Goal: Information Seeking & Learning: Learn about a topic

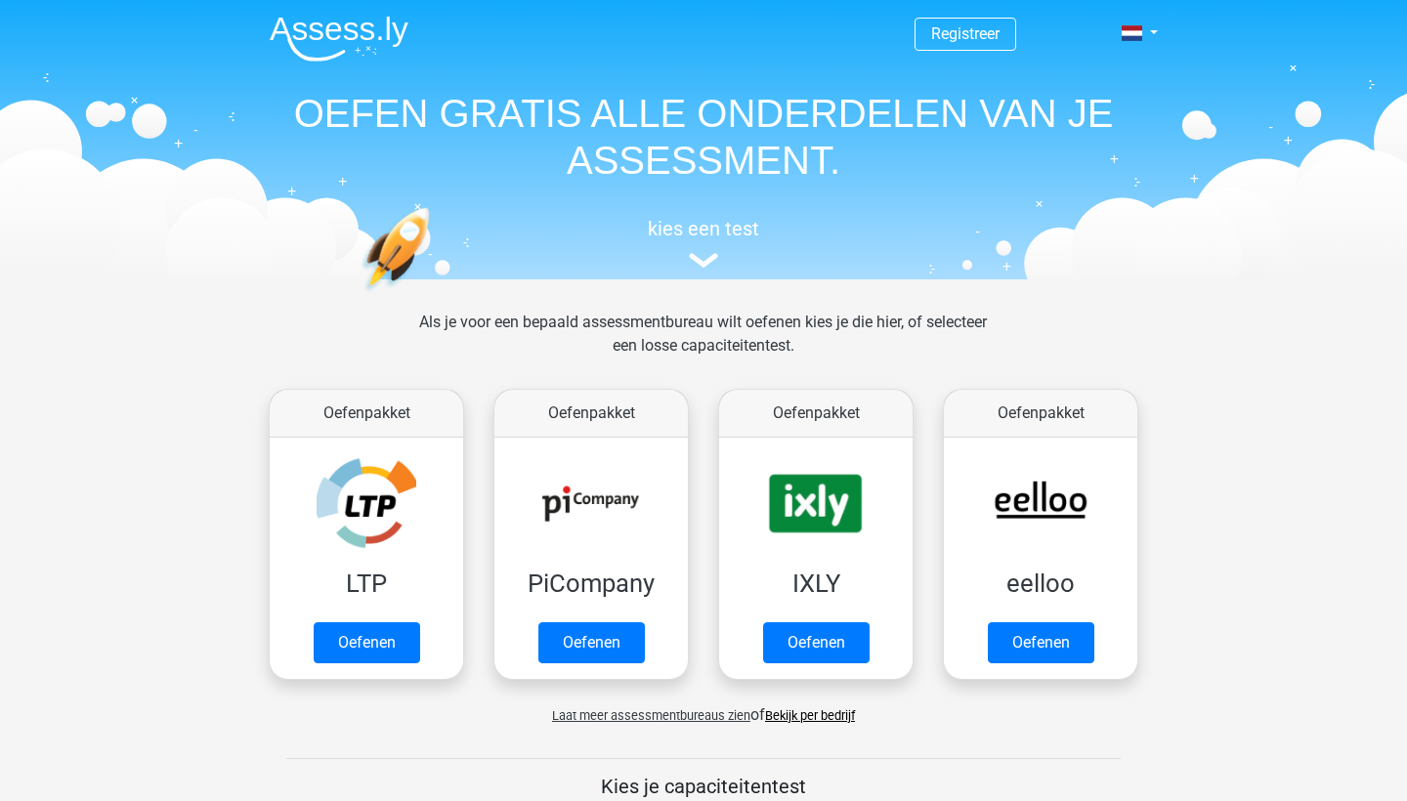
click at [1154, 46] on div "Registreer Nederlands English" at bounding box center [703, 137] width 928 height 269
click at [983, 40] on link "Registreer" at bounding box center [965, 33] width 68 height 19
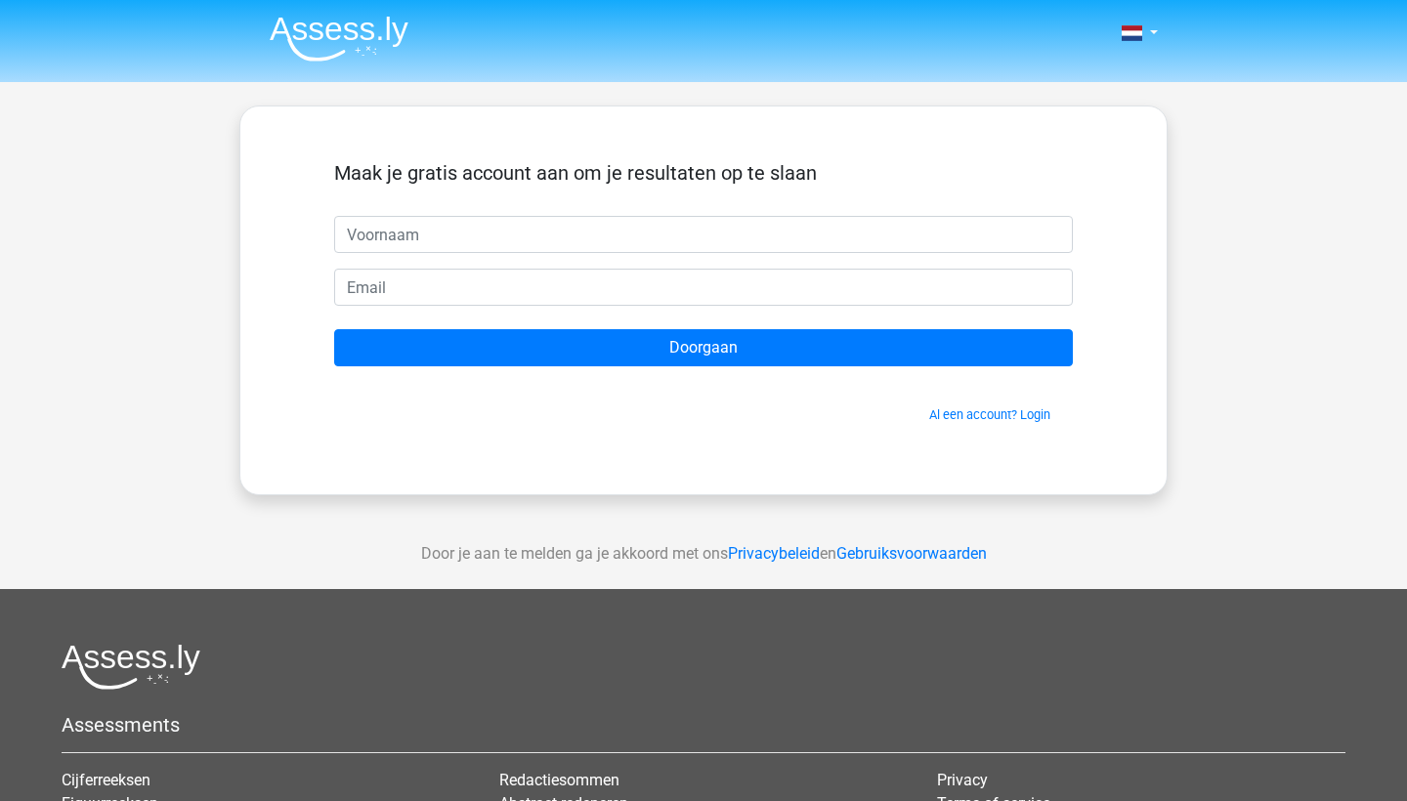
click at [701, 259] on form "Maak je gratis account aan om je resultaten op te slaan Doorgaan Al een account…" at bounding box center [703, 292] width 739 height 263
click at [1023, 409] on link "Al een account? Login" at bounding box center [989, 414] width 121 height 15
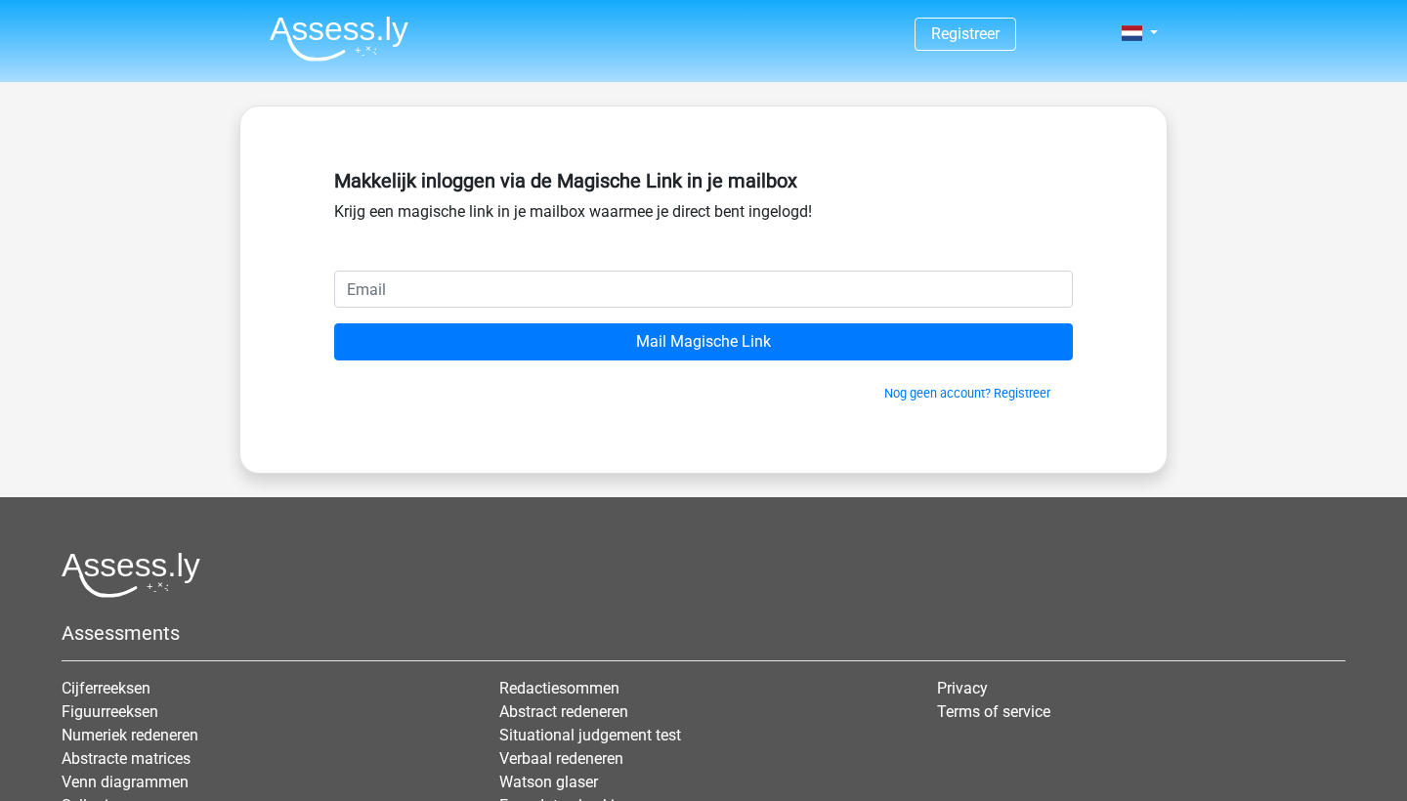
click at [559, 288] on input "email" at bounding box center [703, 289] width 739 height 37
type input "stijn@impect.es"
click at [704, 342] on input "Mail Magische Link" at bounding box center [703, 341] width 739 height 37
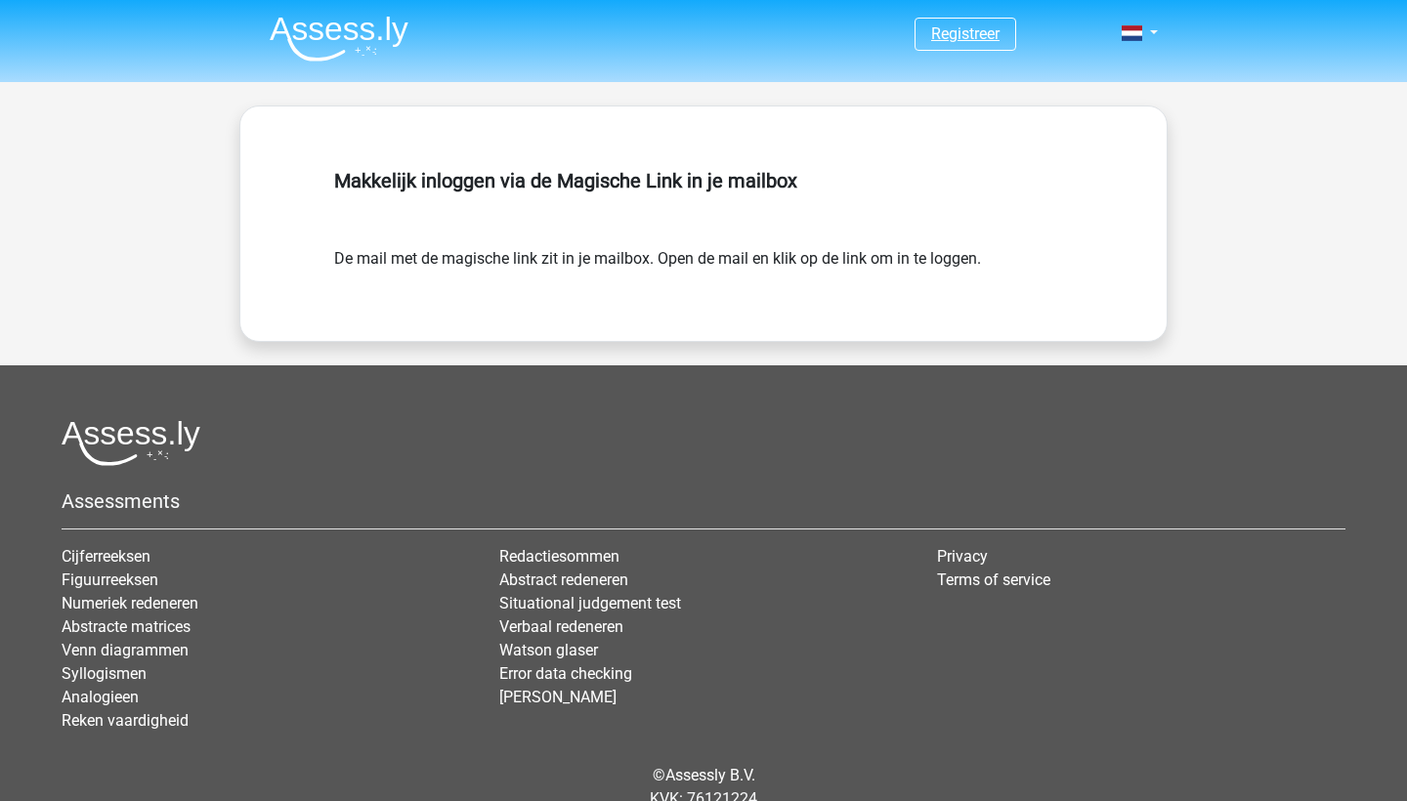
click at [993, 31] on link "Registreer" at bounding box center [965, 33] width 68 height 19
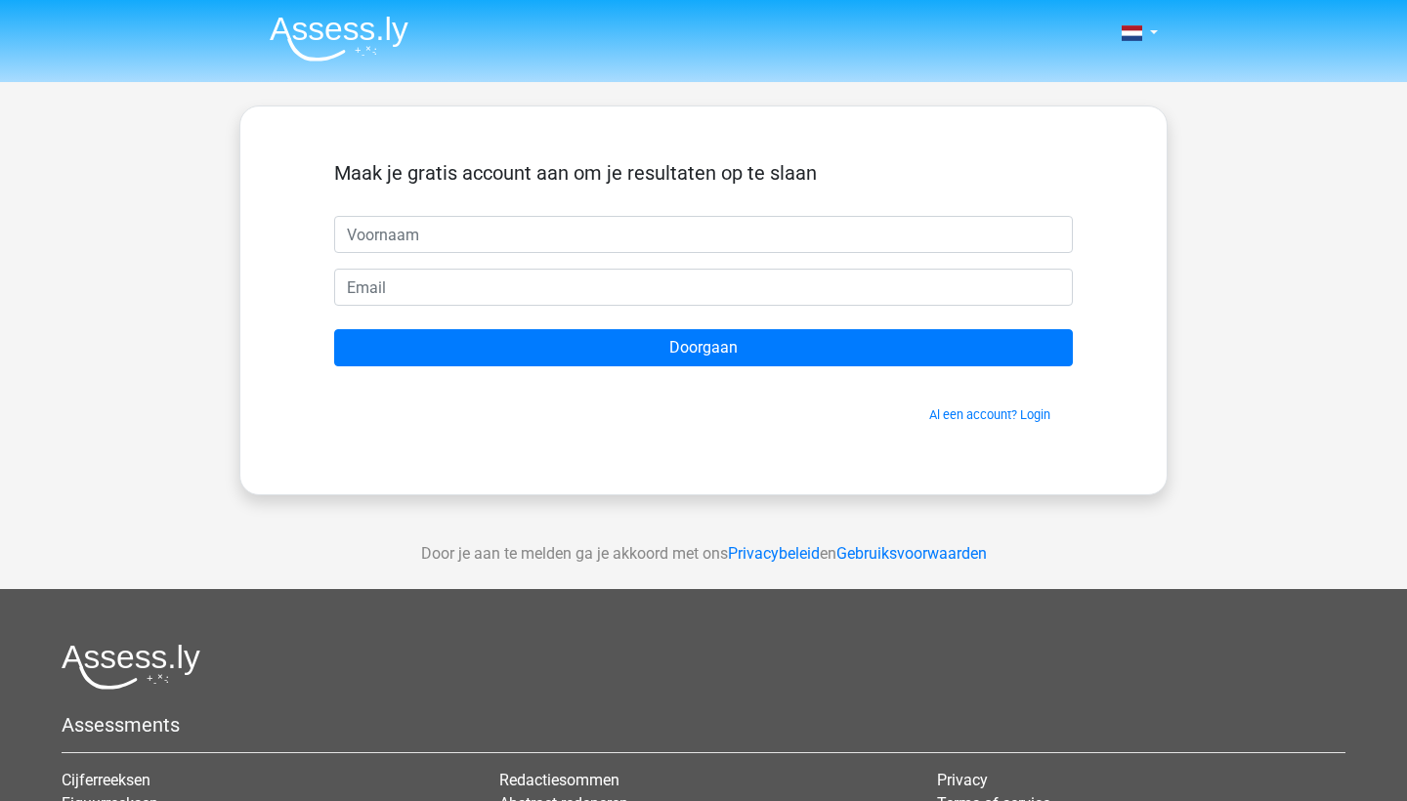
click at [341, 37] on img at bounding box center [339, 39] width 139 height 46
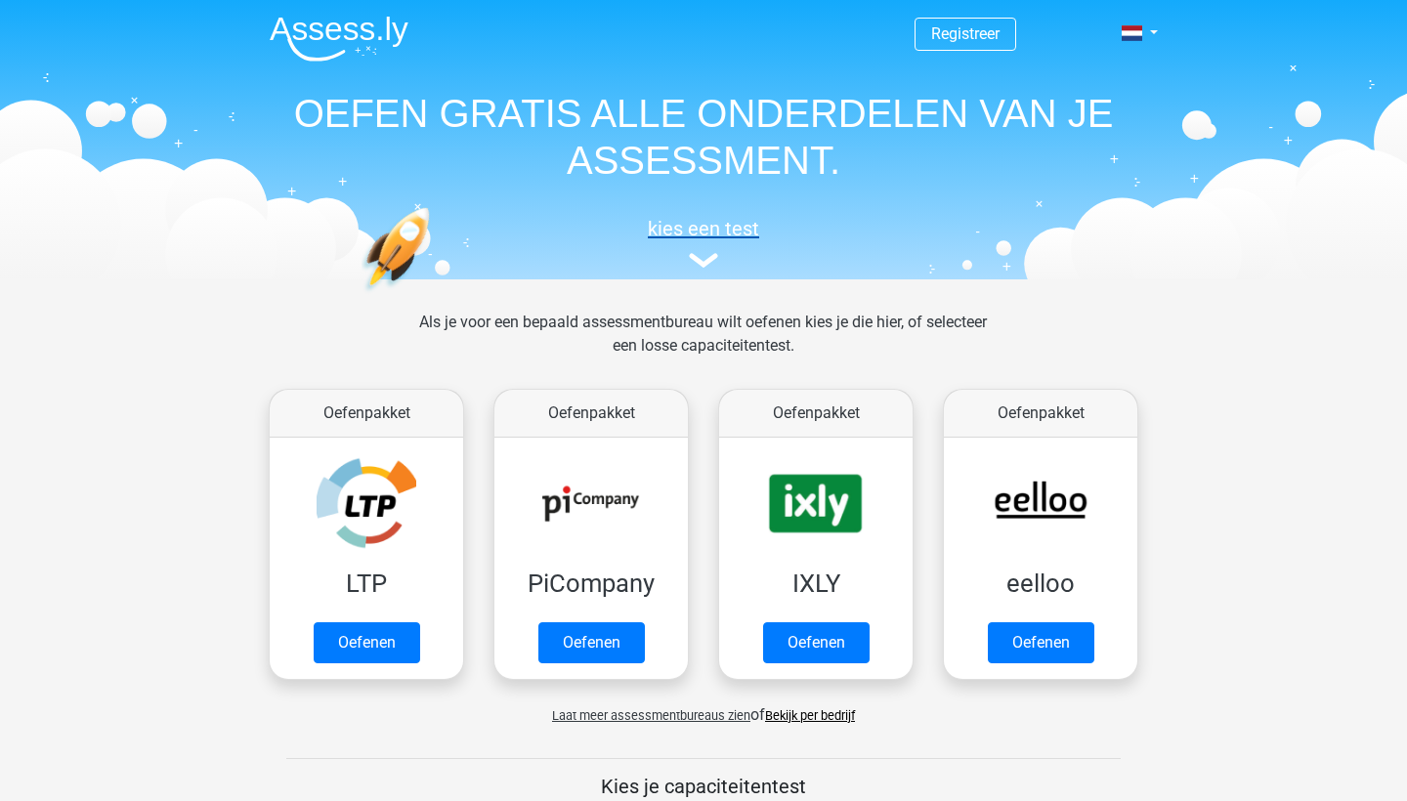
click at [709, 229] on h5 "kies een test" at bounding box center [703, 228] width 899 height 23
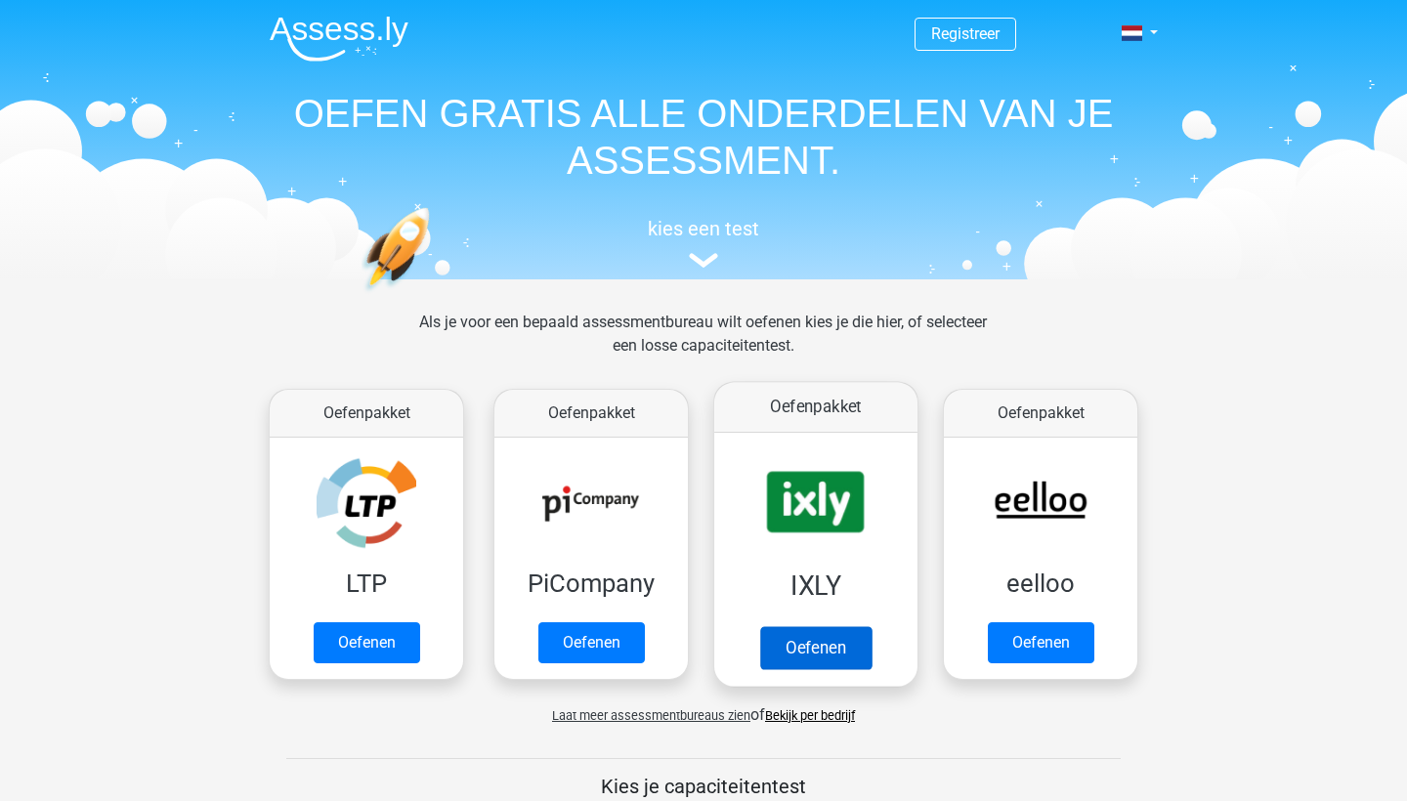
click at [815, 667] on link "Oefenen" at bounding box center [815, 647] width 111 height 43
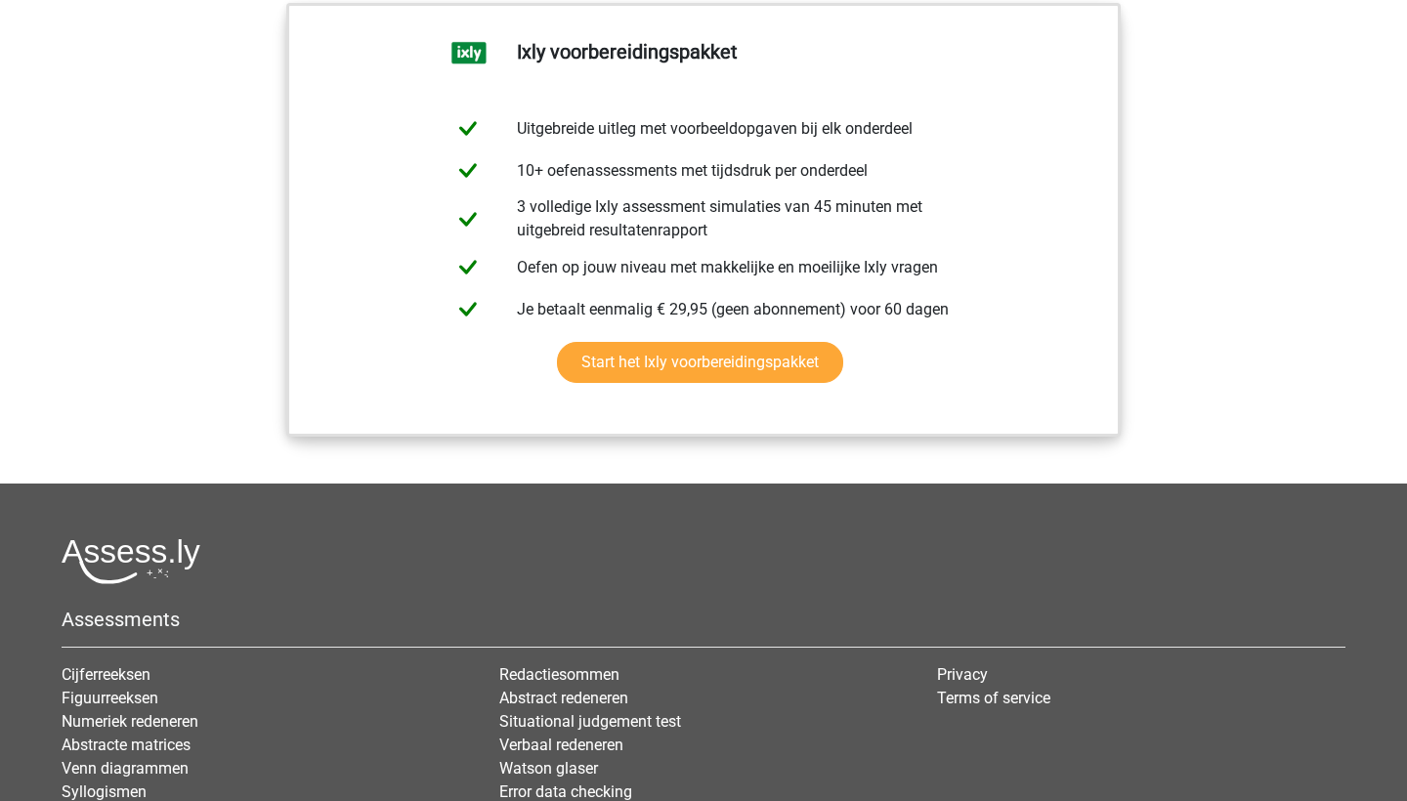
scroll to position [2313, 0]
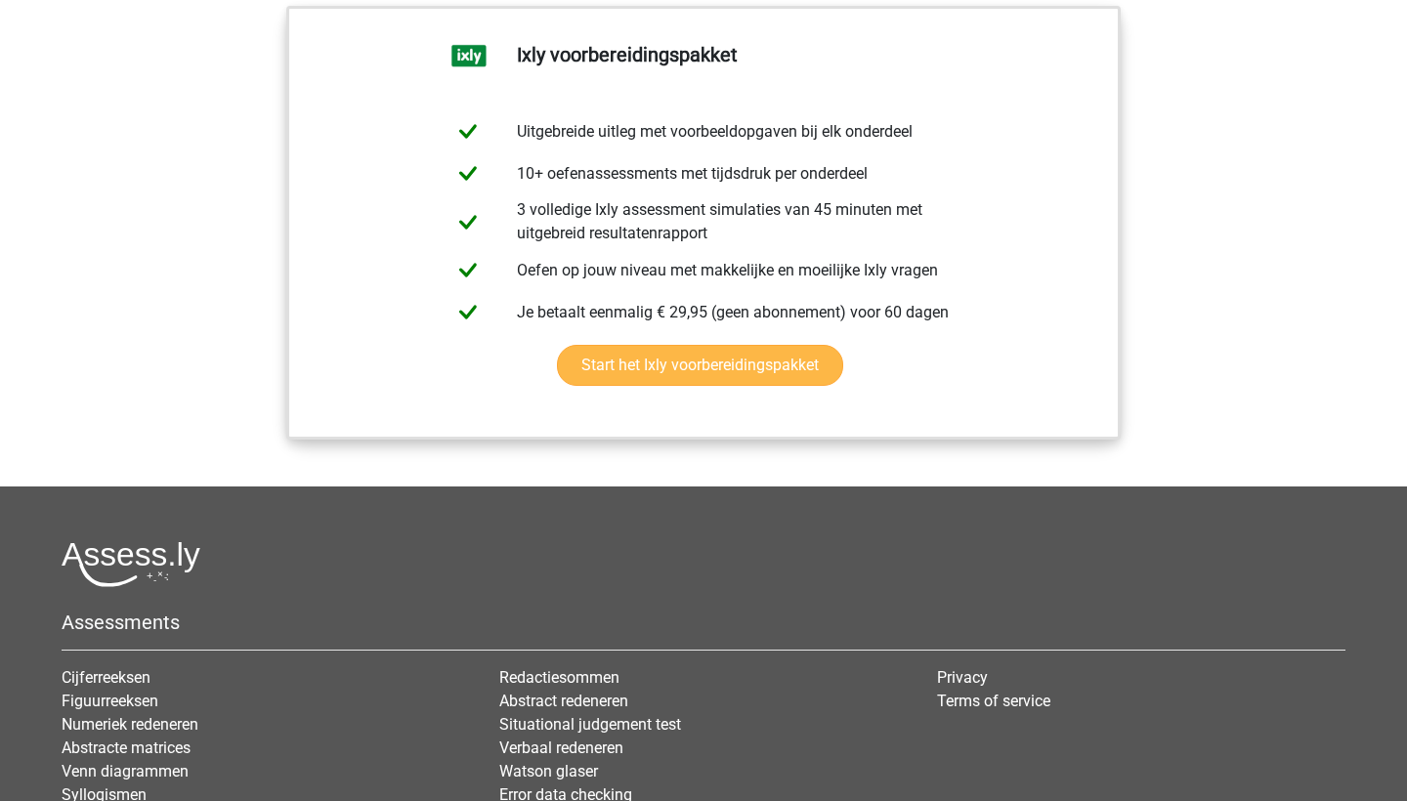
click at [616, 358] on link "Start het Ixly voorbereidingspakket" at bounding box center [700, 365] width 286 height 41
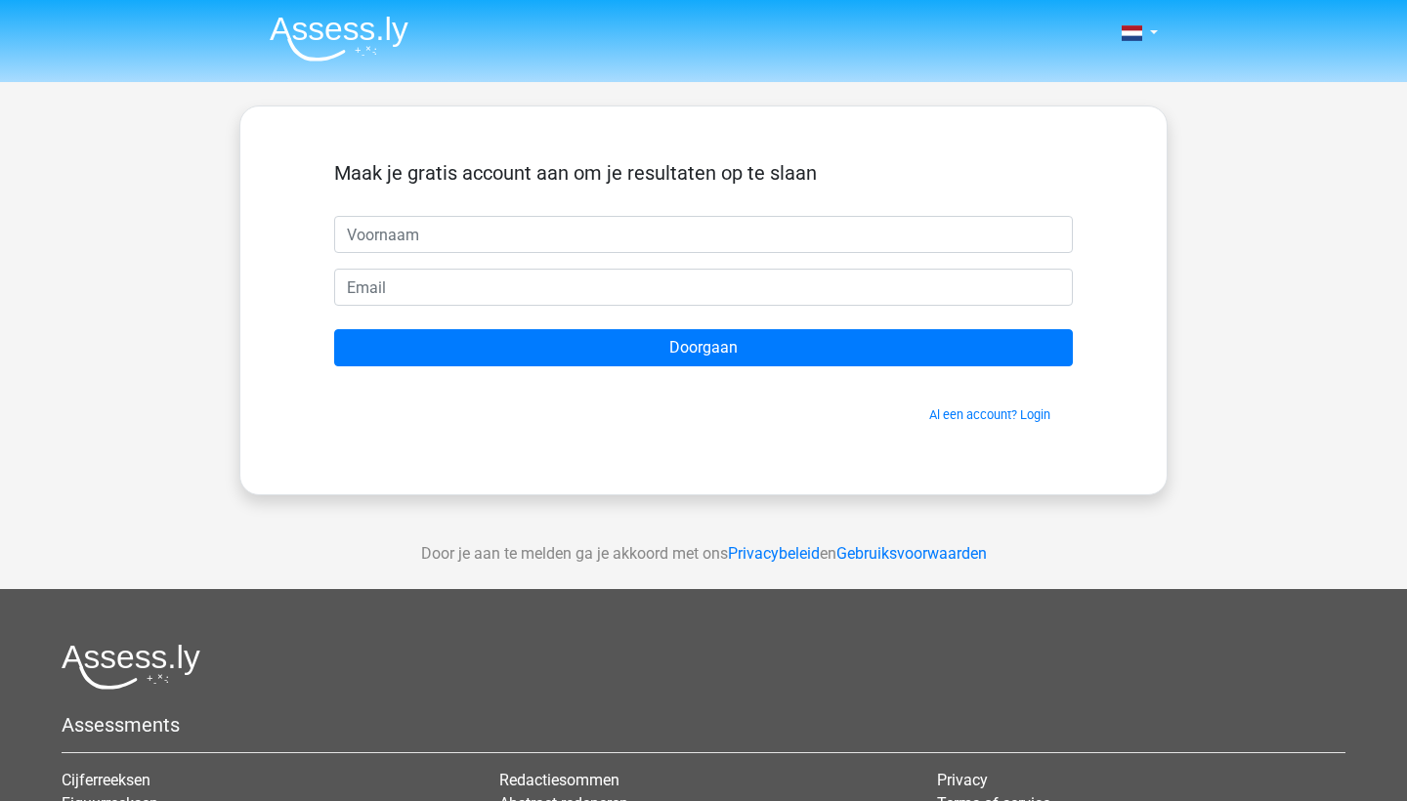
click at [330, 26] on img at bounding box center [339, 39] width 139 height 46
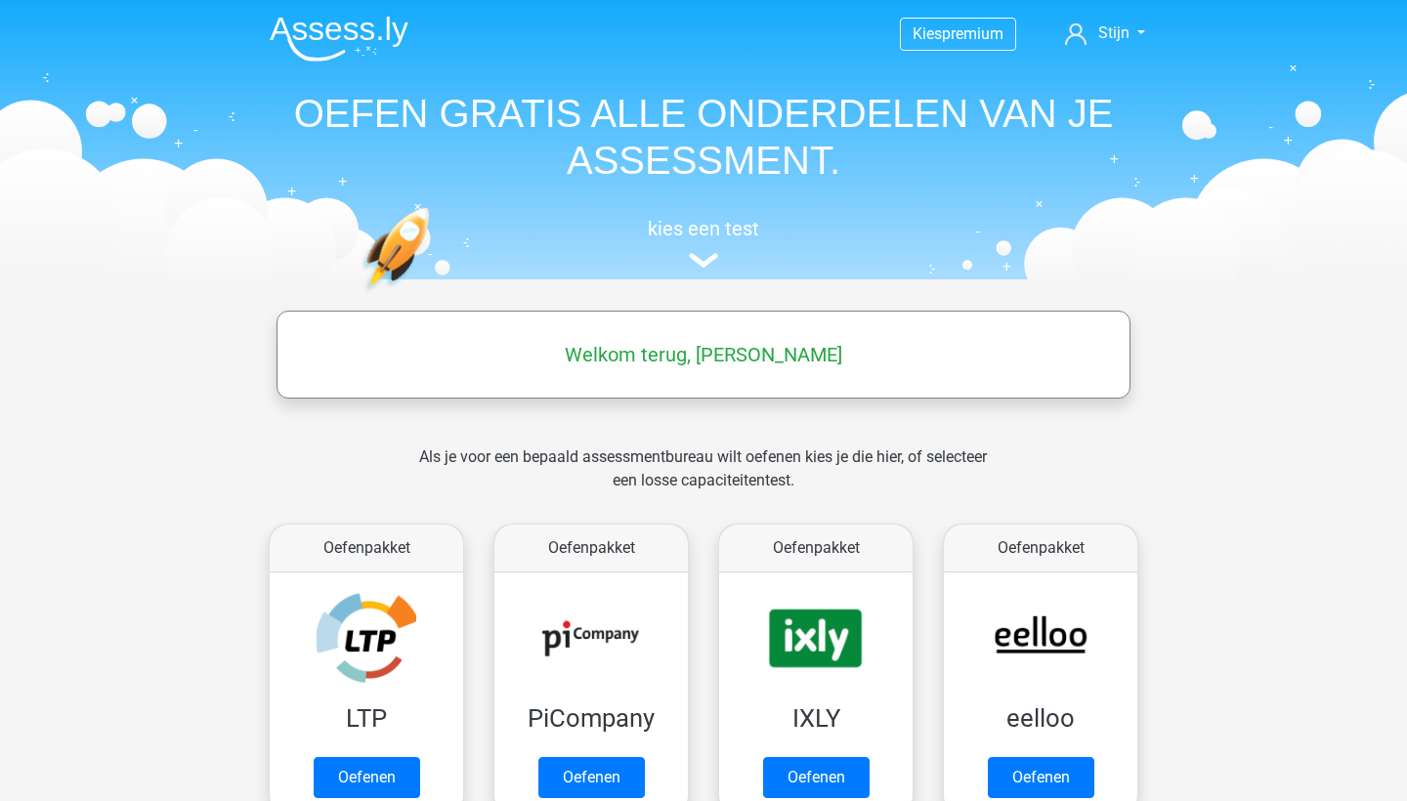
scroll to position [1, 0]
click at [929, 38] on span "Kies" at bounding box center [927, 32] width 29 height 19
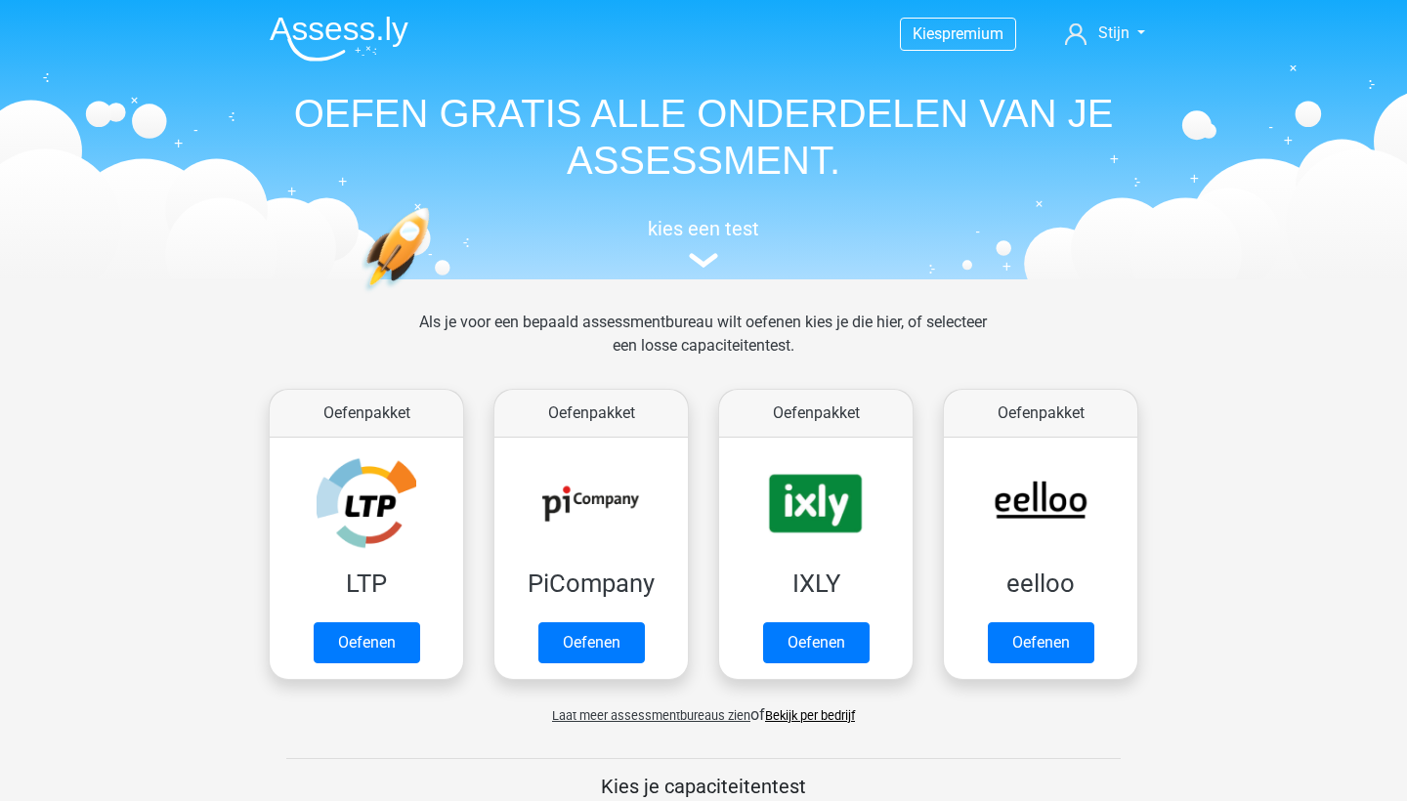
click at [729, 714] on span "Laat meer assessmentbureaus zien" at bounding box center [651, 715] width 198 height 15
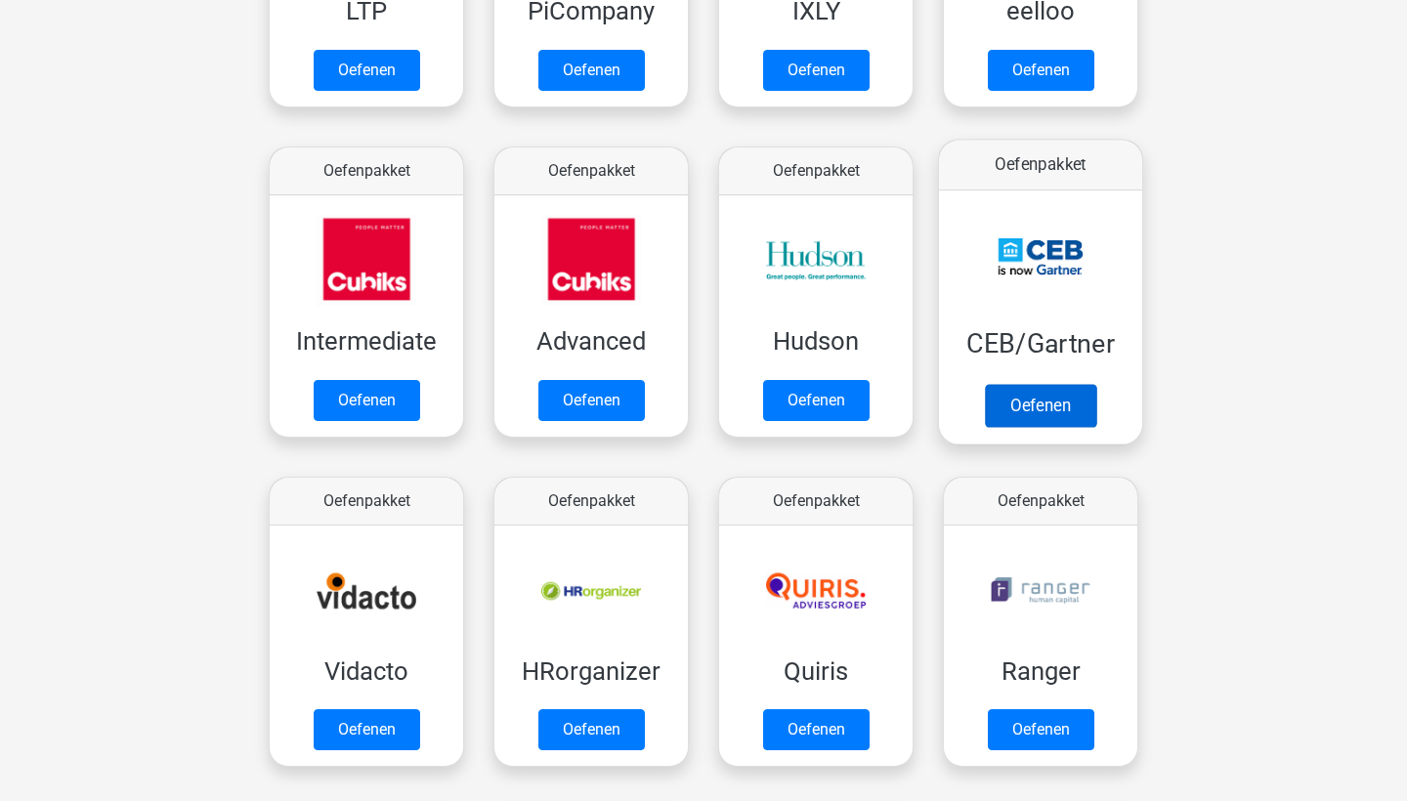
scroll to position [568, 0]
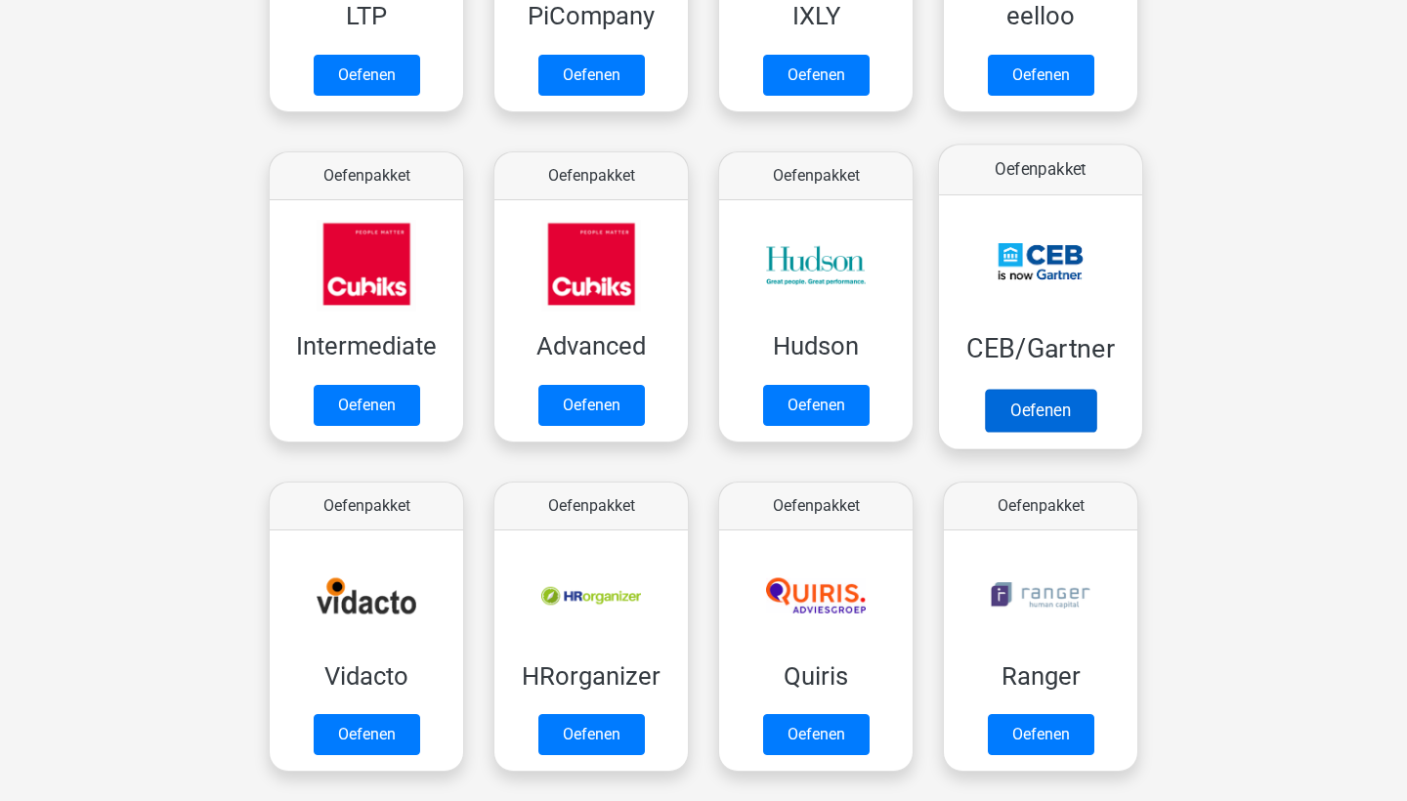
click at [1005, 389] on link "Oefenen" at bounding box center [1040, 410] width 111 height 43
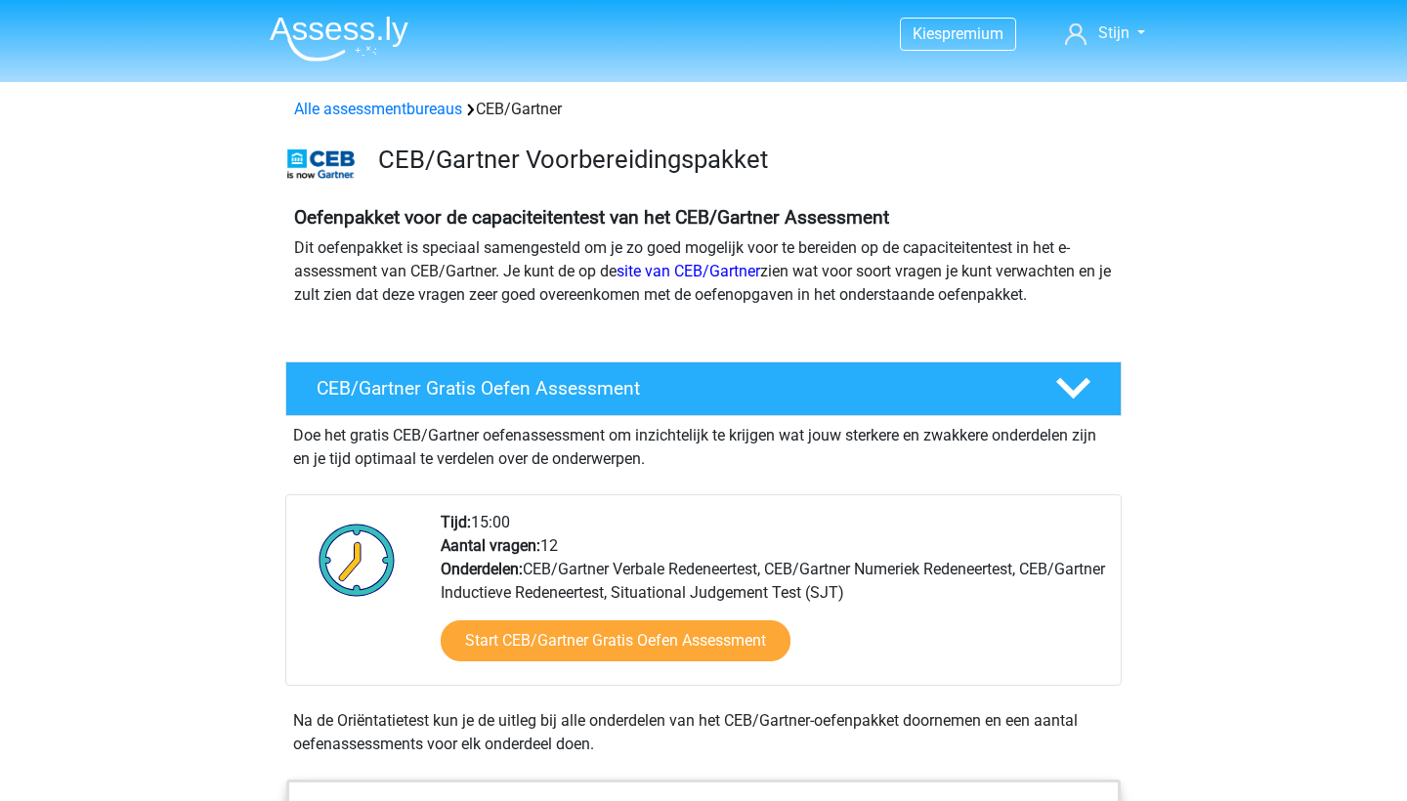
click at [670, 618] on div "Start CEB/Gartner Gratis Oefen Assessment" at bounding box center [773, 645] width 664 height 80
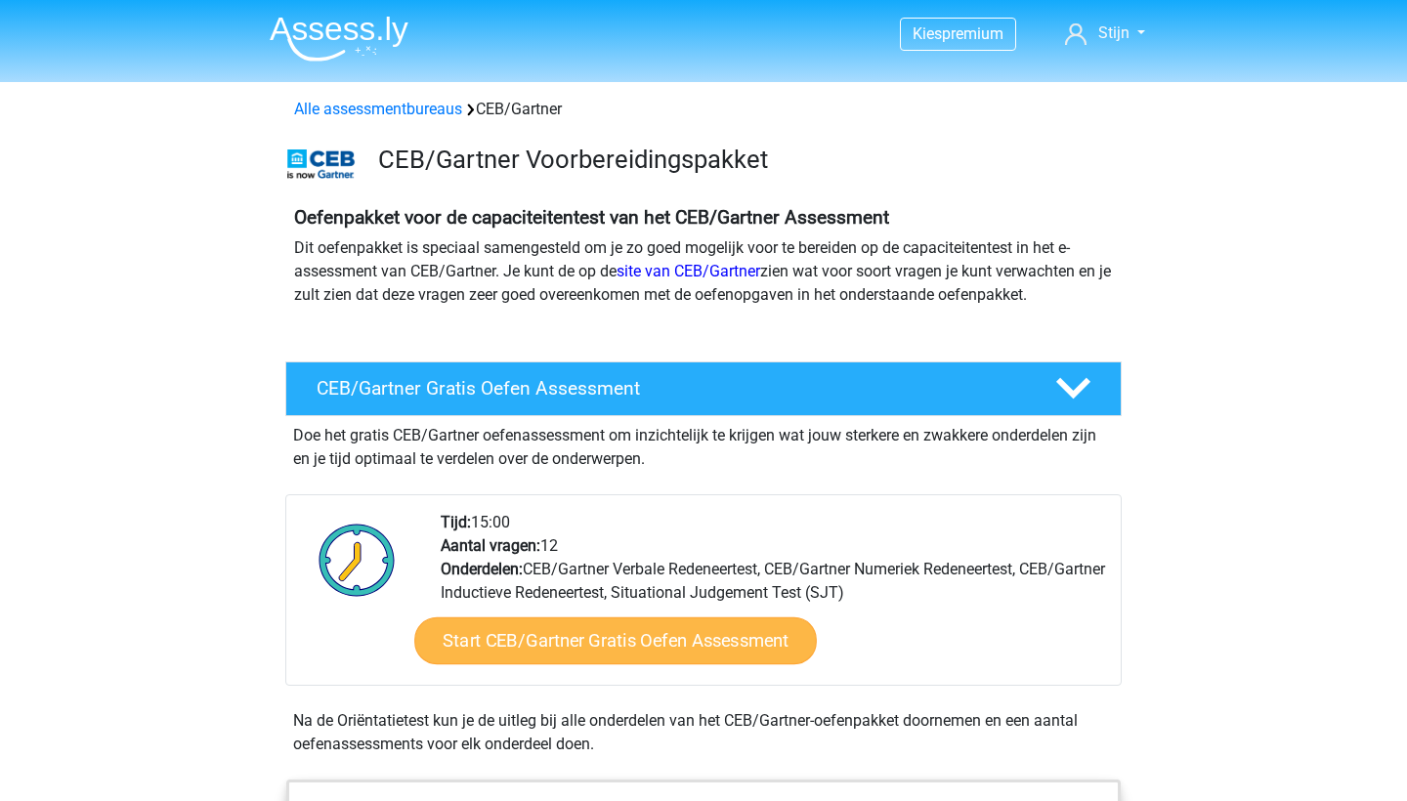
click at [669, 627] on link "Start CEB/Gartner Gratis Oefen Assessment" at bounding box center [615, 641] width 403 height 47
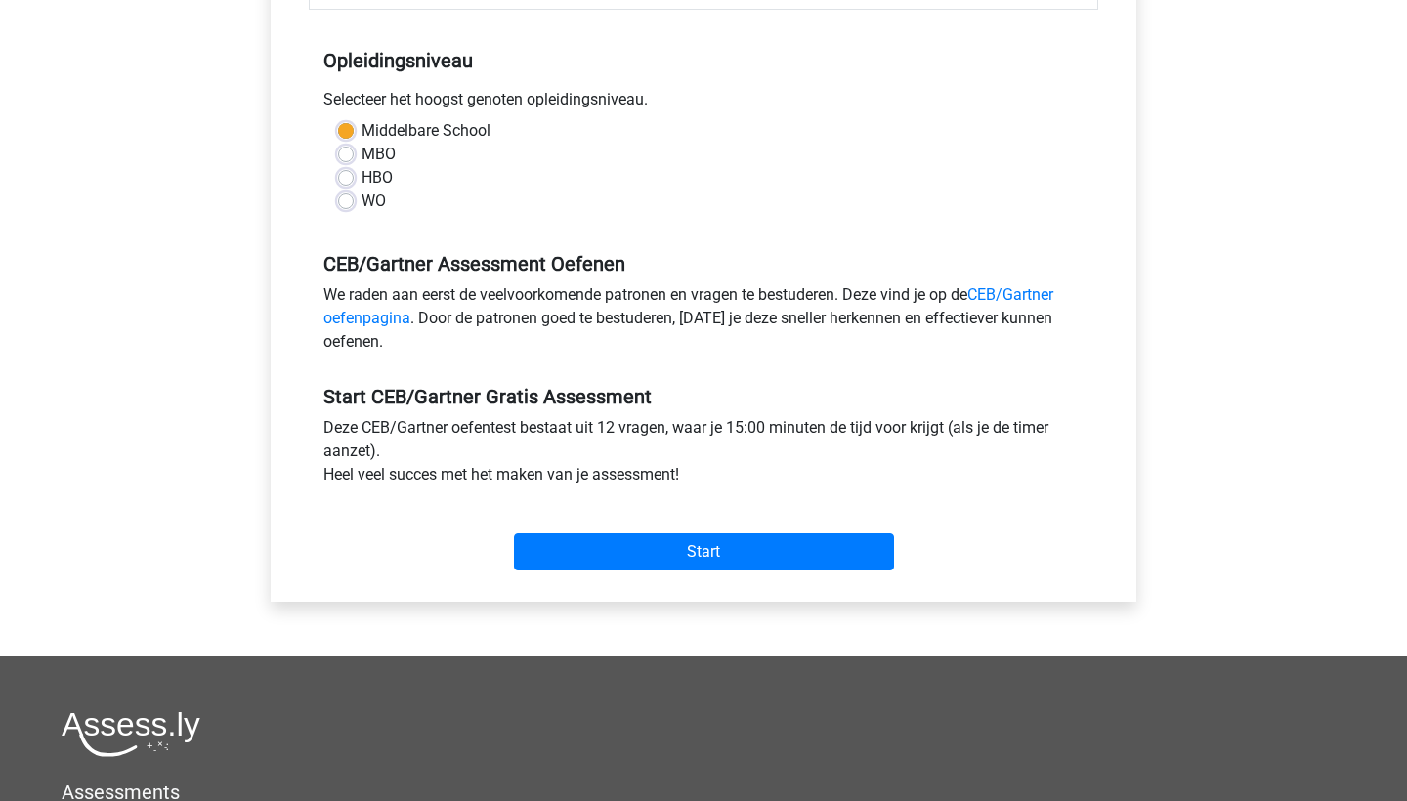
scroll to position [409, 0]
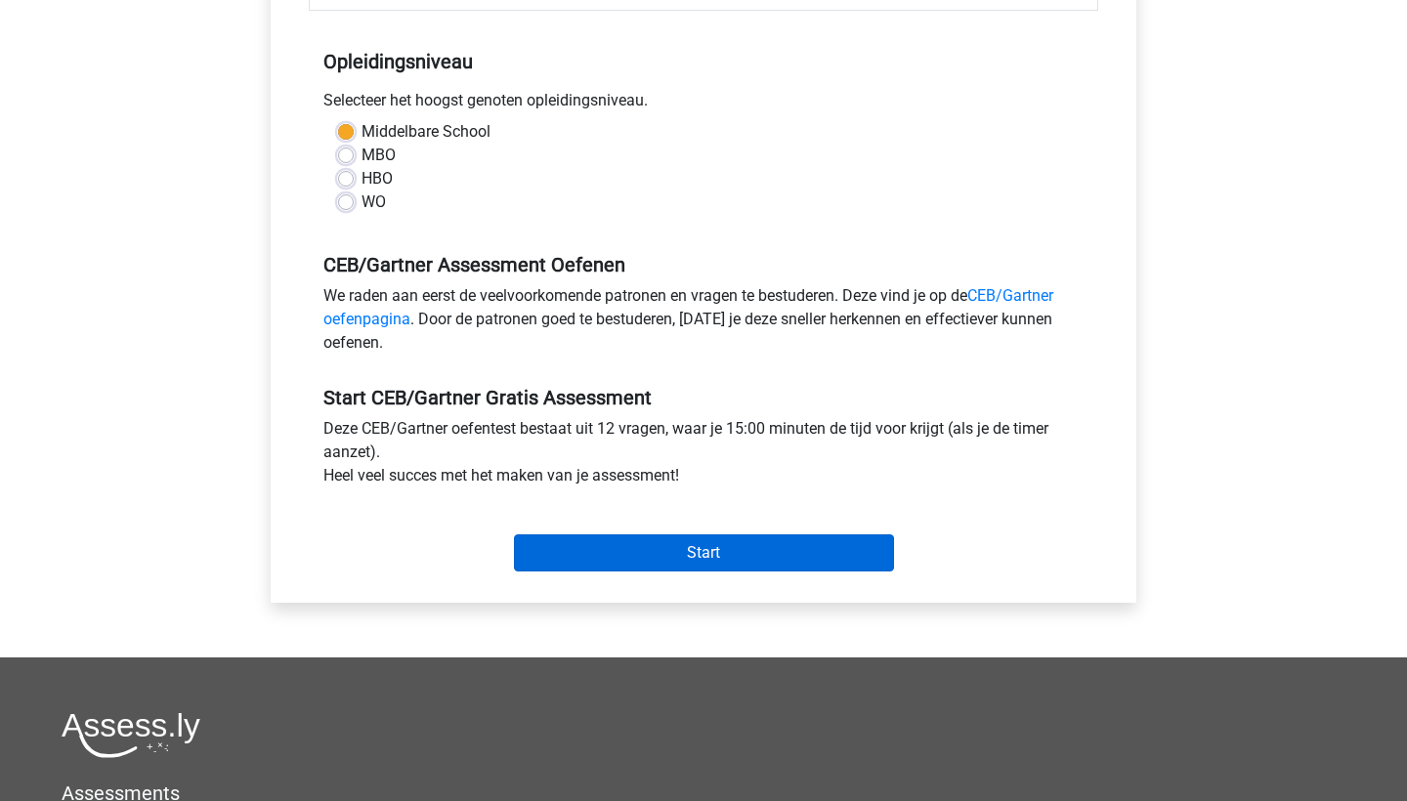
click at [653, 554] on input "Start" at bounding box center [704, 552] width 380 height 37
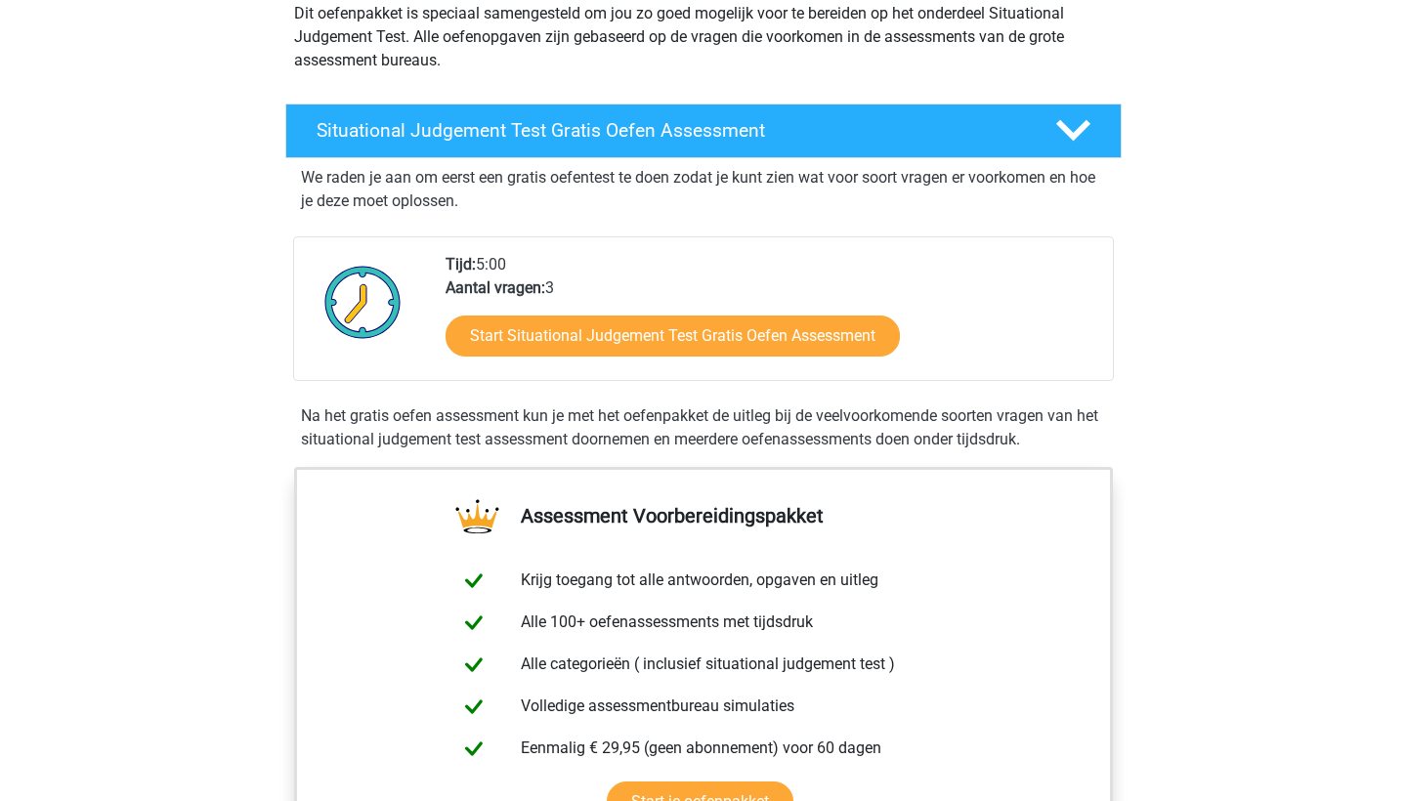
scroll to position [252, 0]
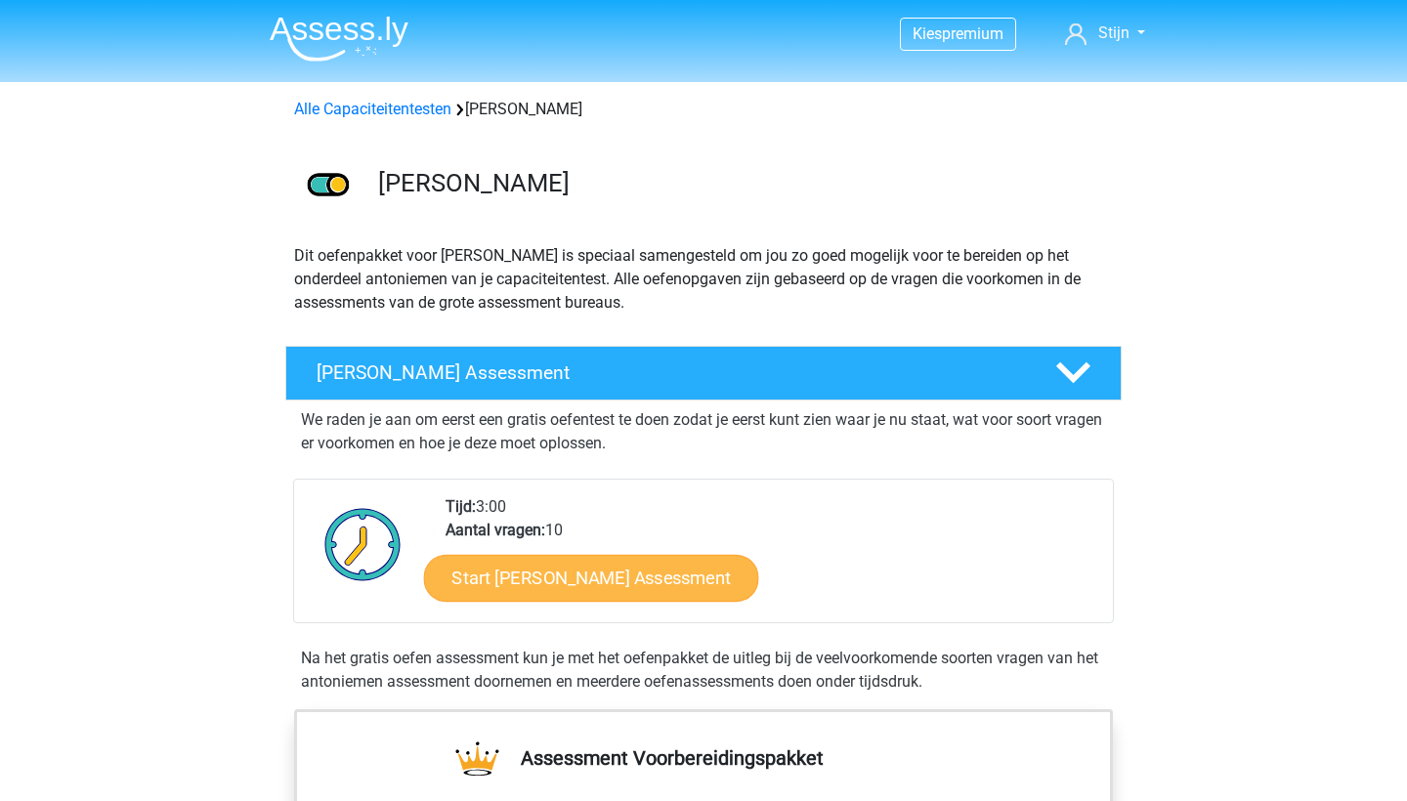
click at [682, 567] on link "Start [PERSON_NAME] Assessment" at bounding box center [591, 577] width 335 height 47
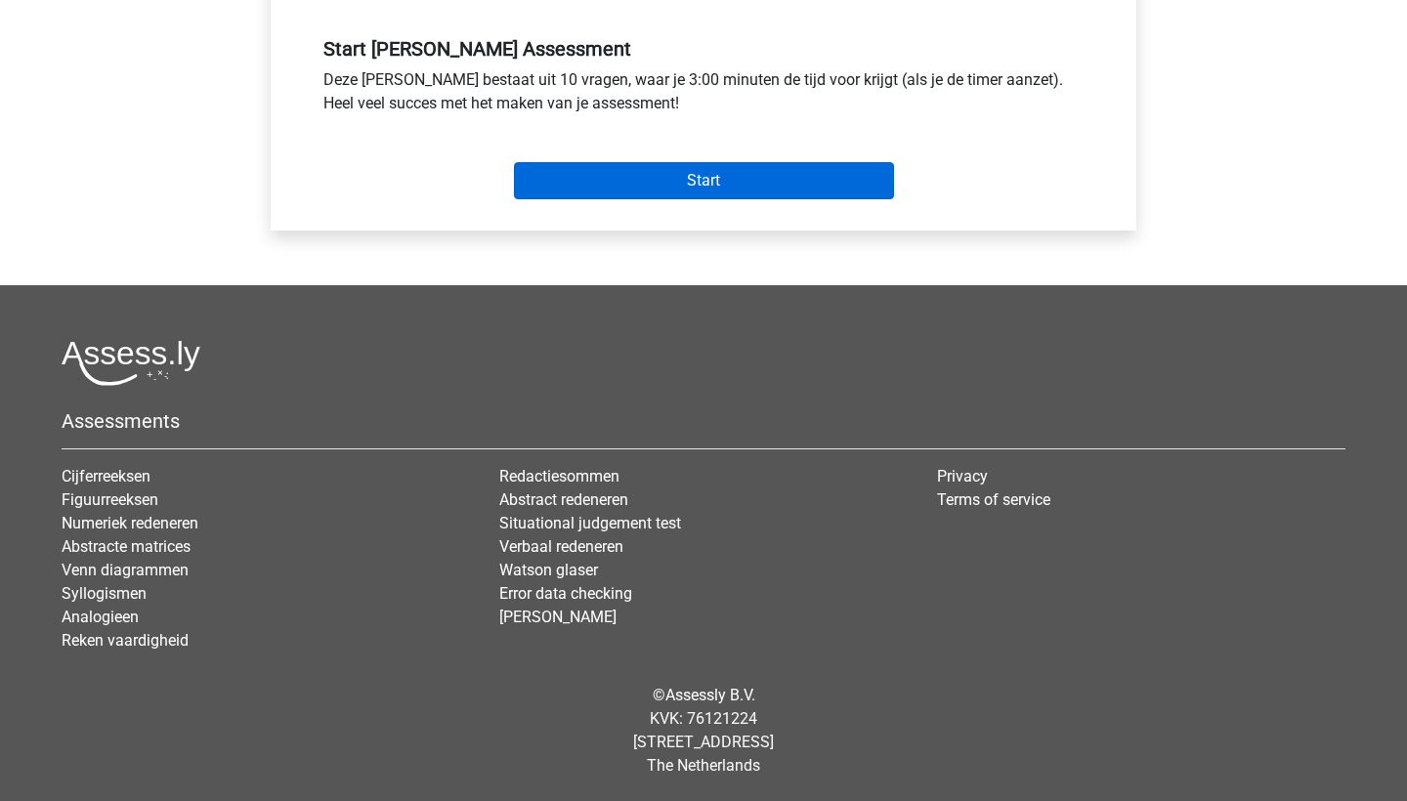
scroll to position [743, 0]
click at [626, 164] on input "Start" at bounding box center [704, 180] width 380 height 37
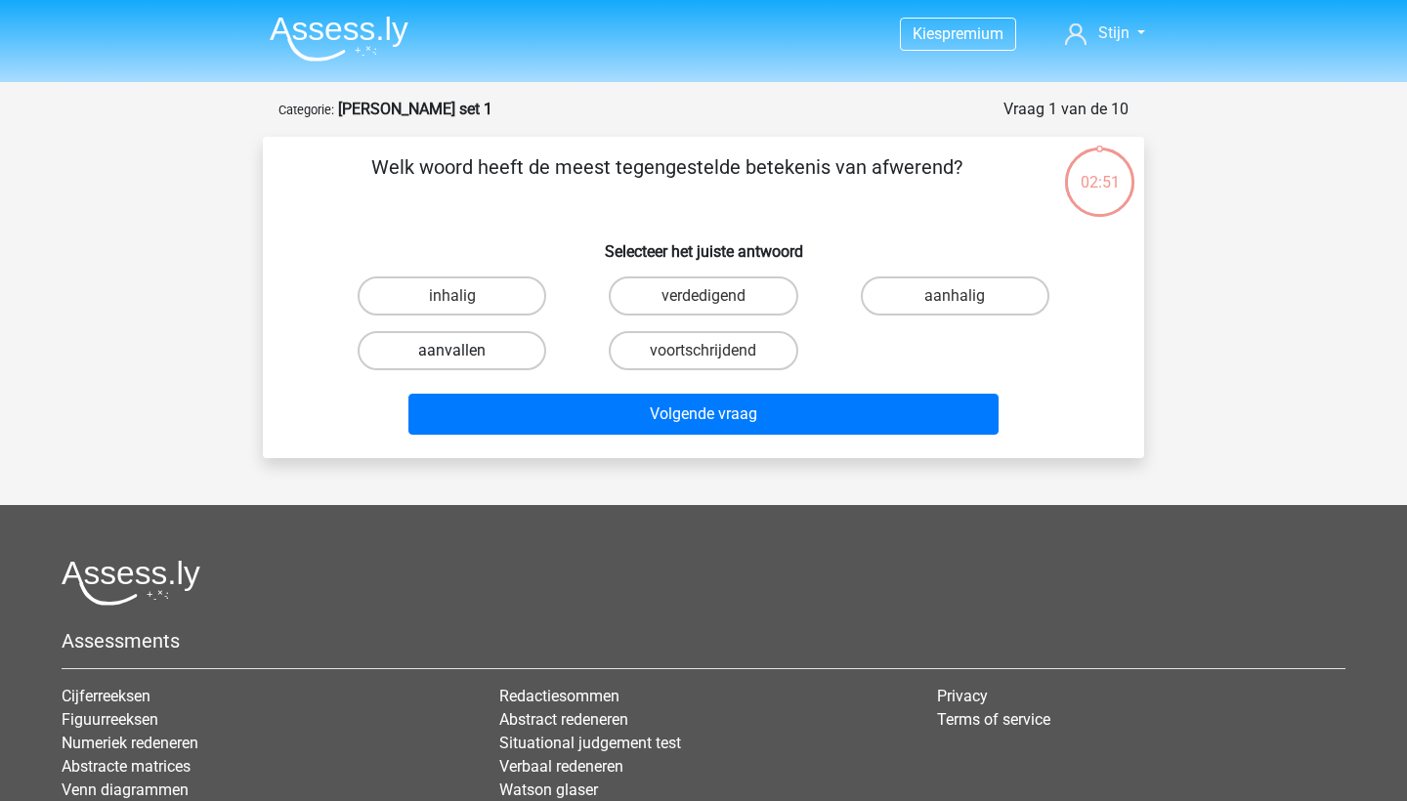
click at [453, 345] on label "aanvallen" at bounding box center [452, 350] width 189 height 39
click at [453, 351] on input "aanvallen" at bounding box center [458, 357] width 13 height 13
radio input "true"
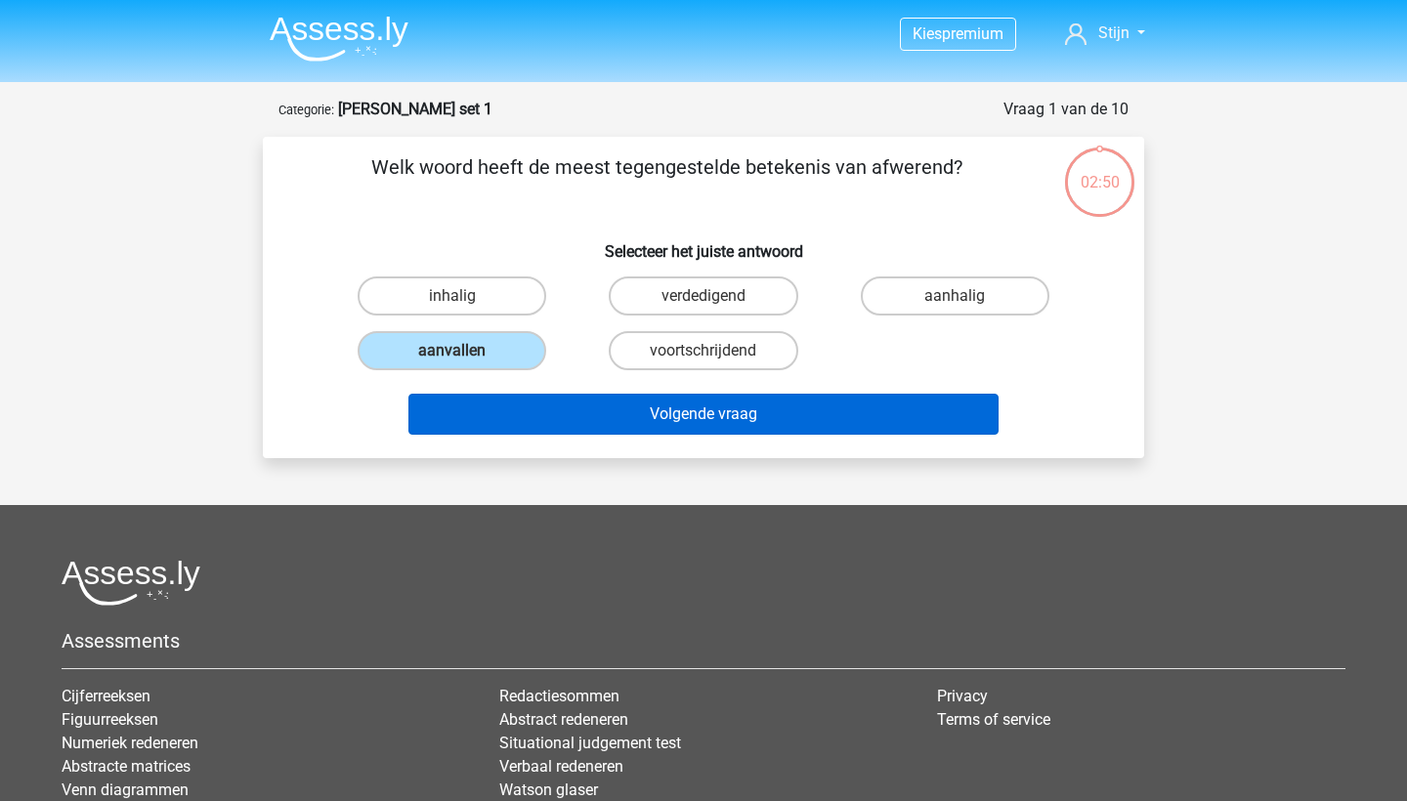
click at [501, 414] on button "Volgende vraag" at bounding box center [703, 414] width 591 height 41
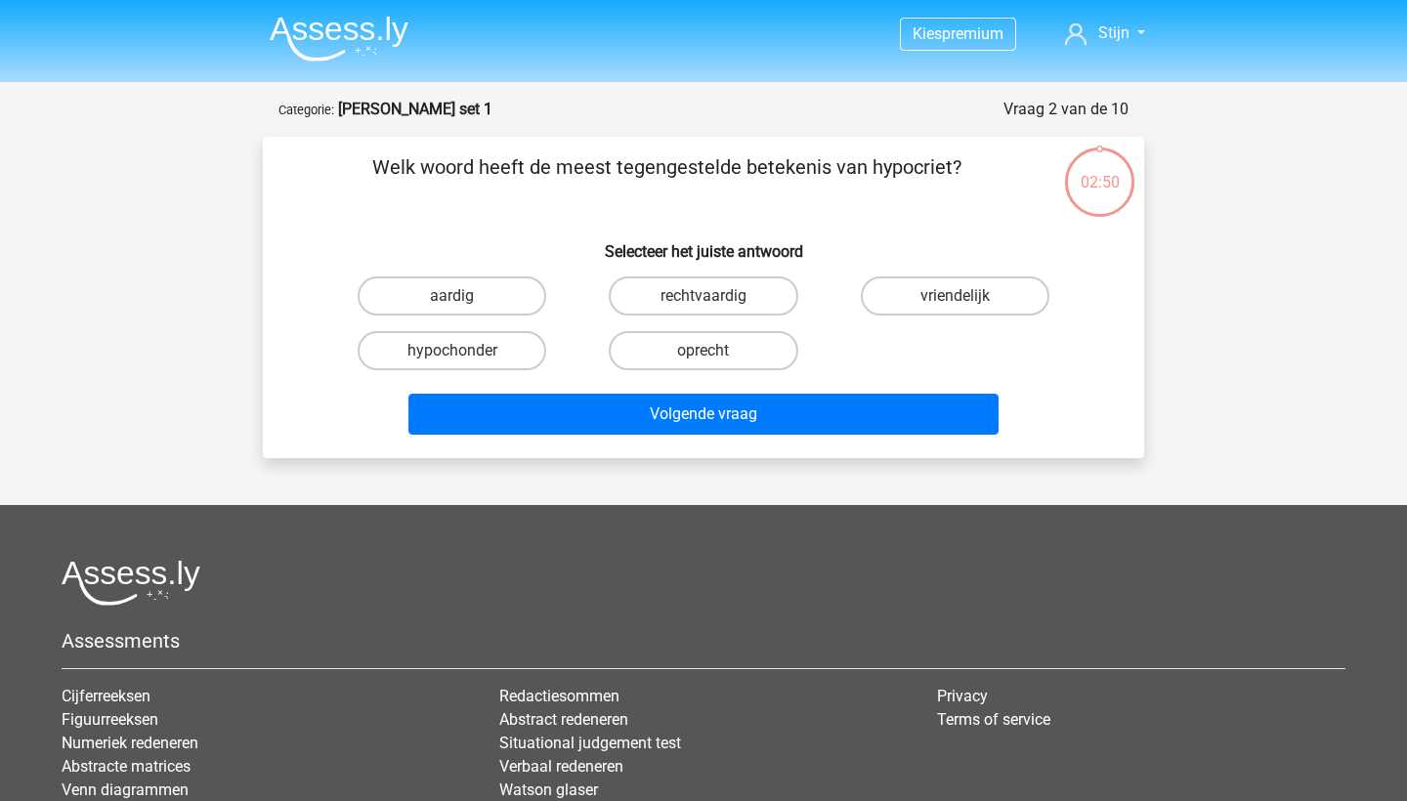
scroll to position [98, 0]
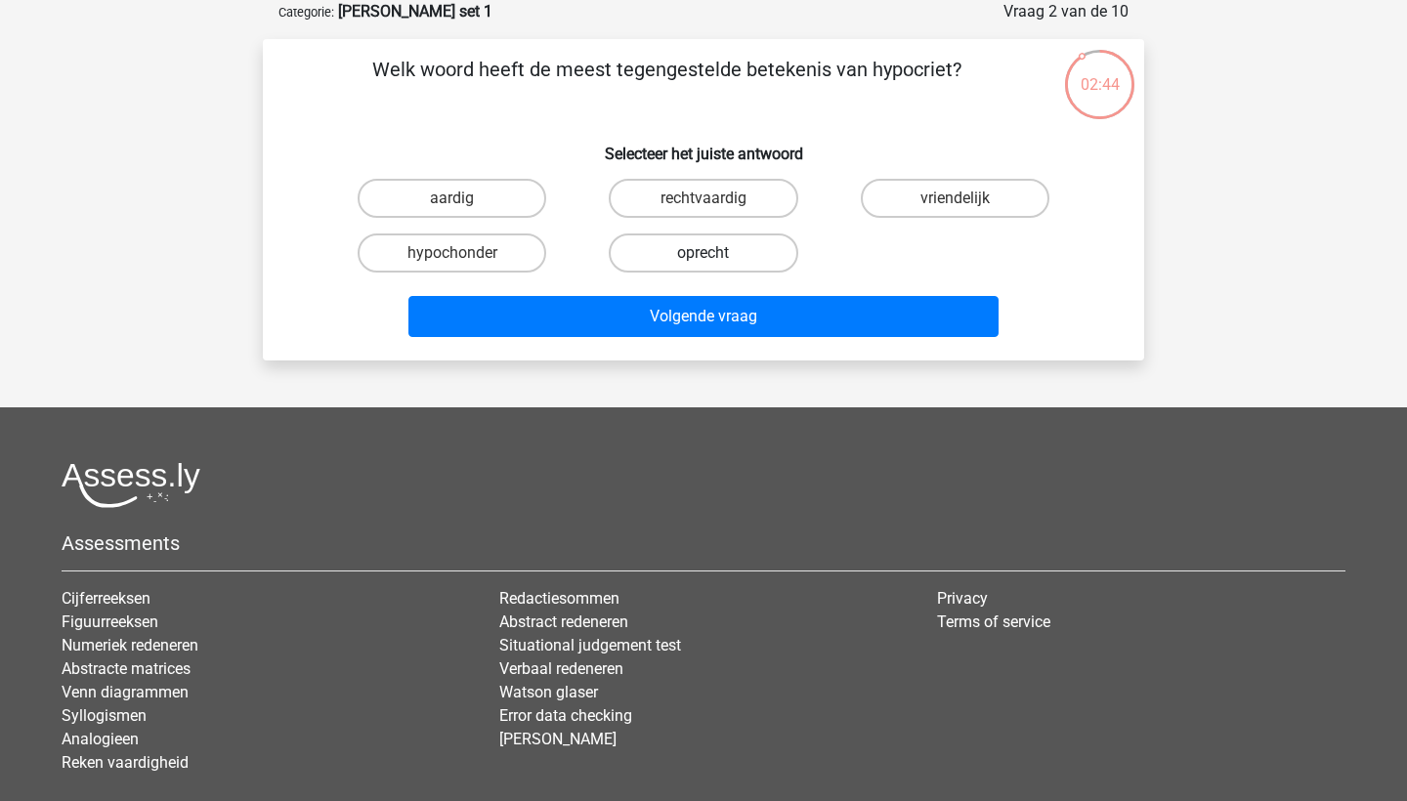
click at [679, 246] on label "oprecht" at bounding box center [703, 253] width 189 height 39
click at [704, 253] on input "oprecht" at bounding box center [710, 259] width 13 height 13
radio input "true"
click at [707, 210] on input "rechtvaardig" at bounding box center [710, 204] width 13 height 13
radio input "true"
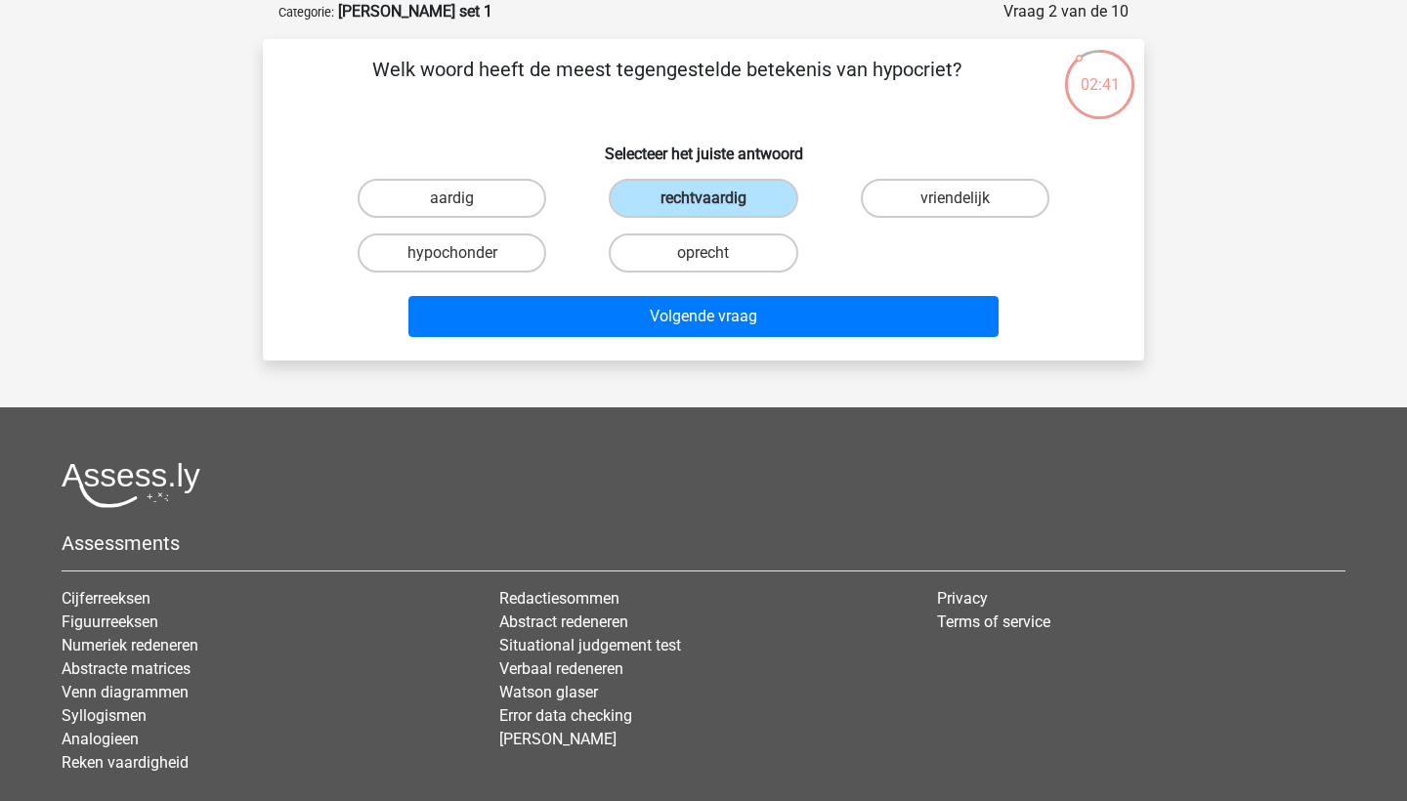
click at [694, 353] on div "Welk woord heeft de meest tegengestelde betekenis van hypocriet? Selecteer het …" at bounding box center [703, 199] width 881 height 321
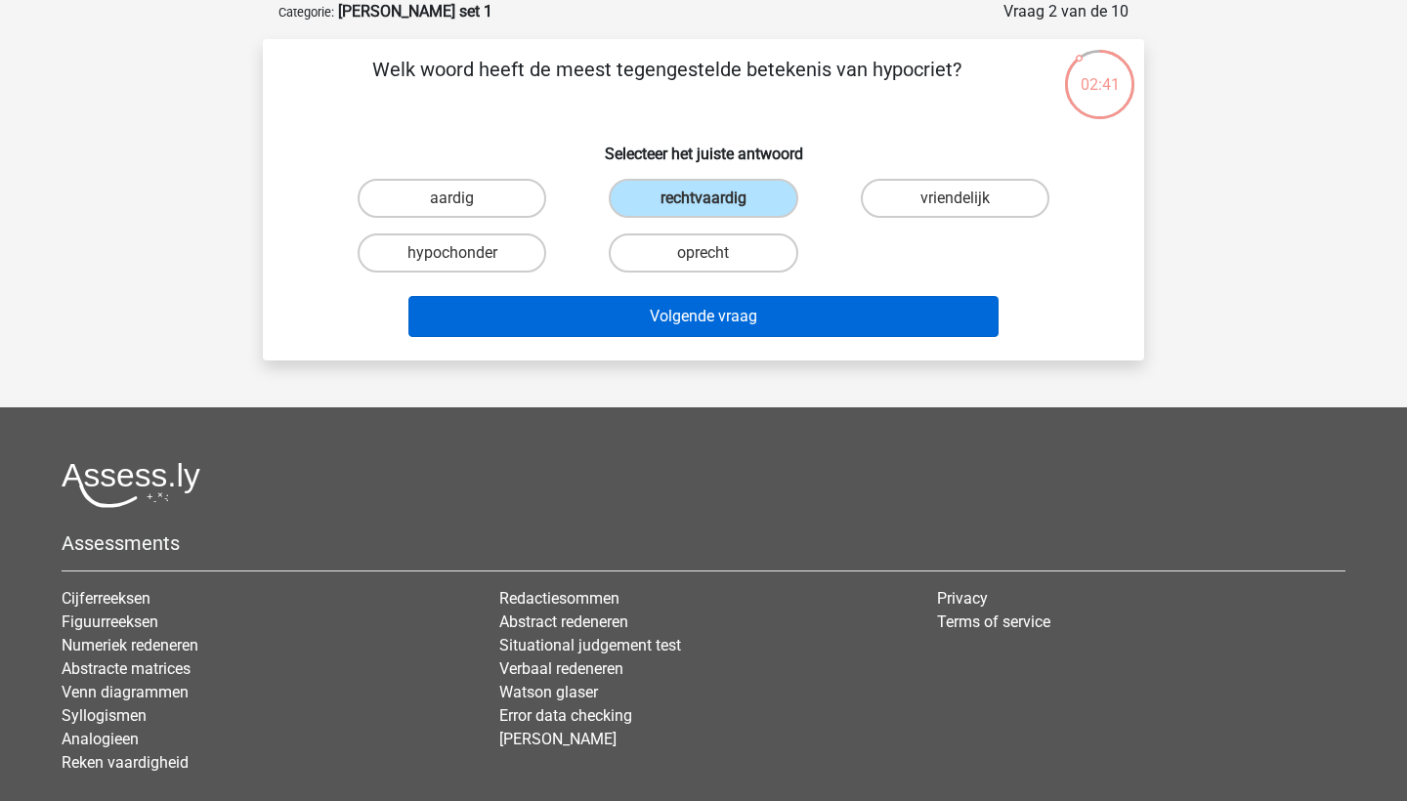
click at [694, 337] on button "Volgende vraag" at bounding box center [703, 316] width 591 height 41
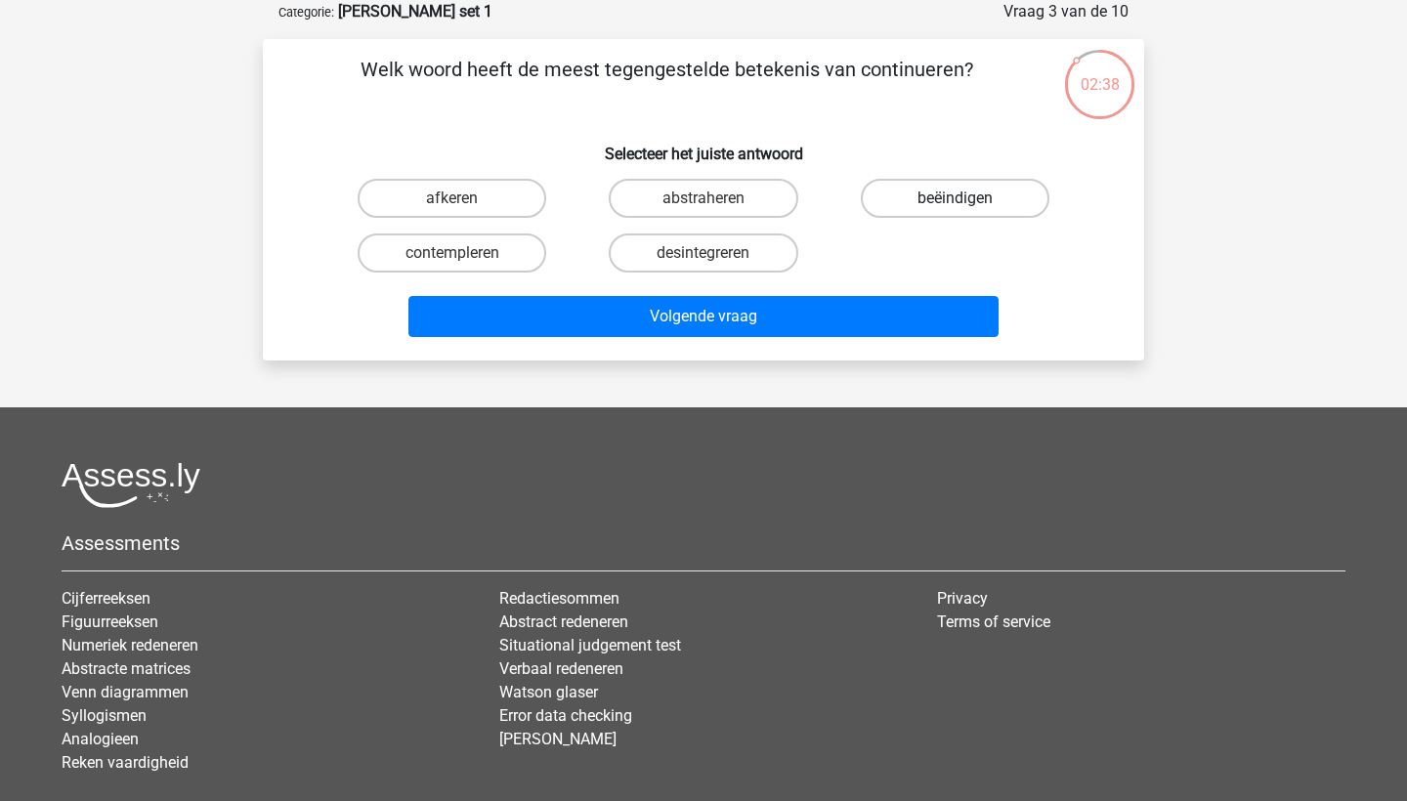
click at [926, 211] on label "beëindigen" at bounding box center [955, 198] width 189 height 39
click at [955, 211] on input "beëindigen" at bounding box center [961, 204] width 13 height 13
radio input "true"
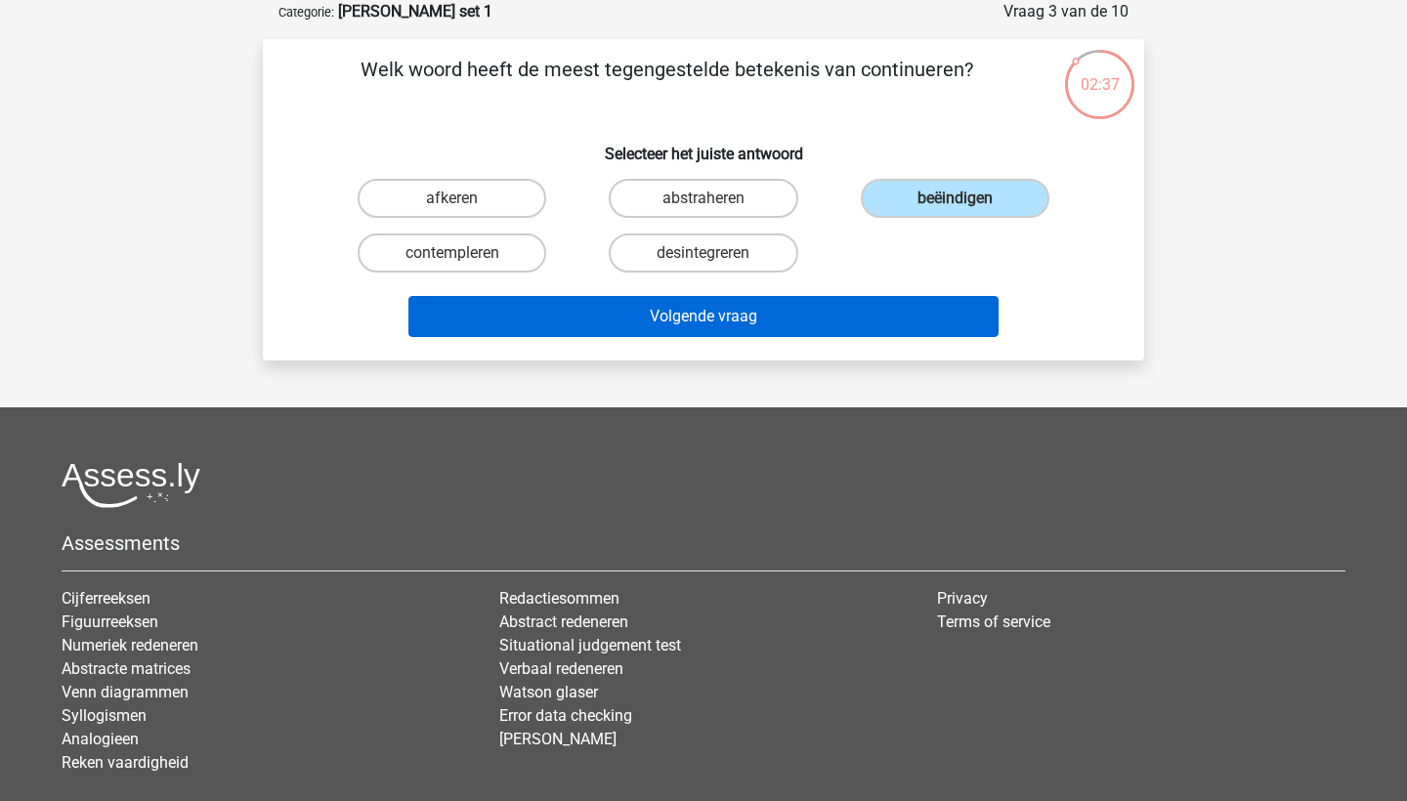
click at [852, 304] on button "Volgende vraag" at bounding box center [703, 316] width 591 height 41
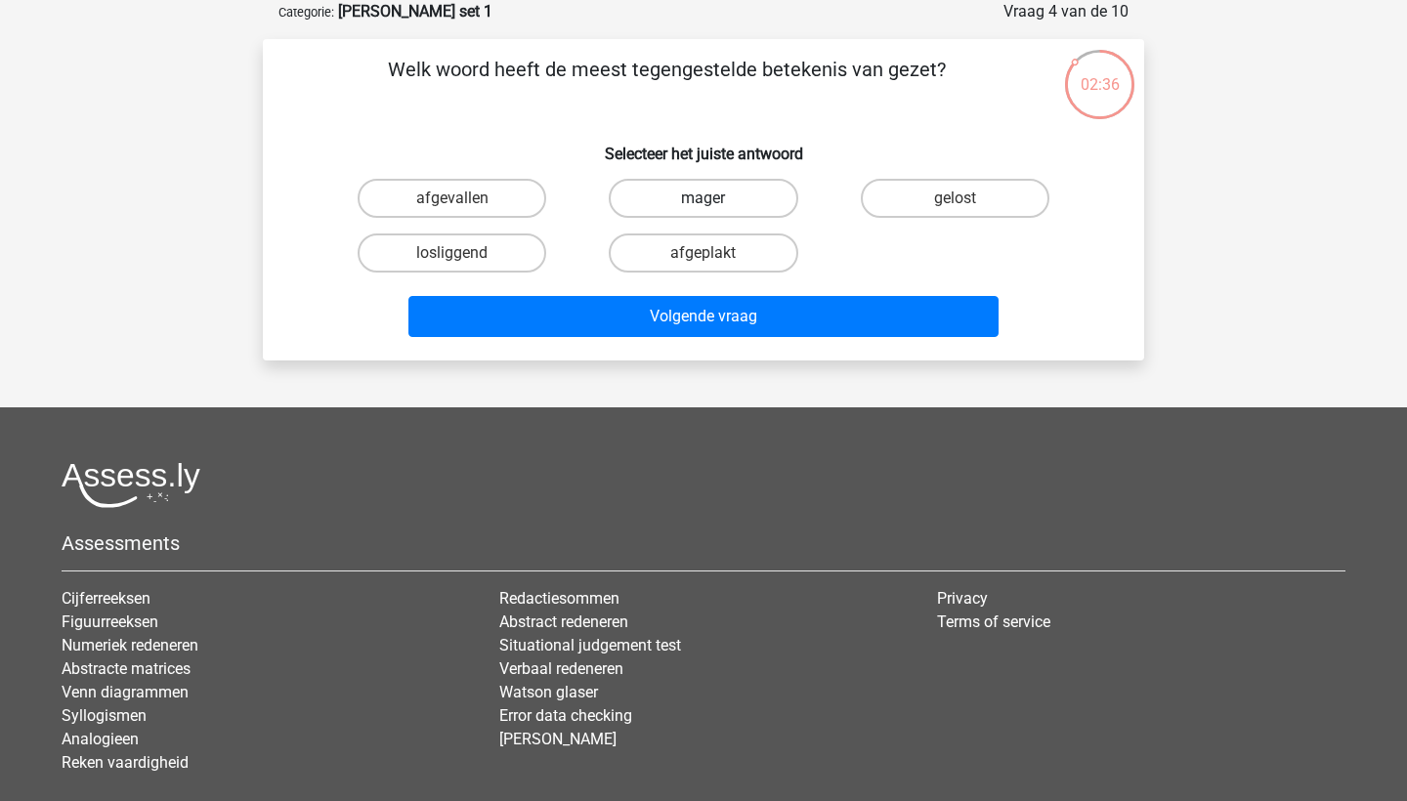
click at [679, 202] on label "mager" at bounding box center [703, 198] width 189 height 39
click at [704, 202] on input "mager" at bounding box center [710, 204] width 13 height 13
radio input "true"
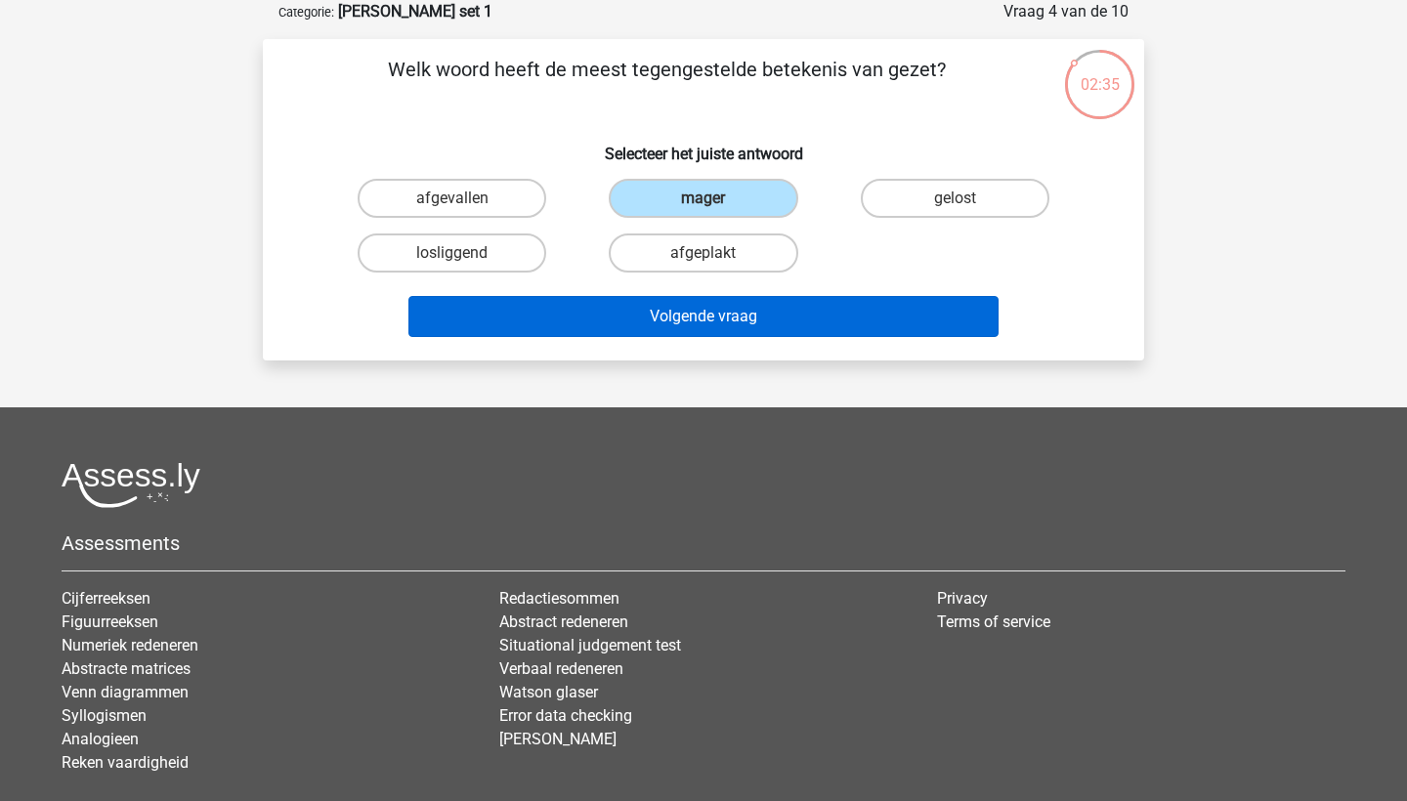
click at [680, 317] on button "Volgende vraag" at bounding box center [703, 316] width 591 height 41
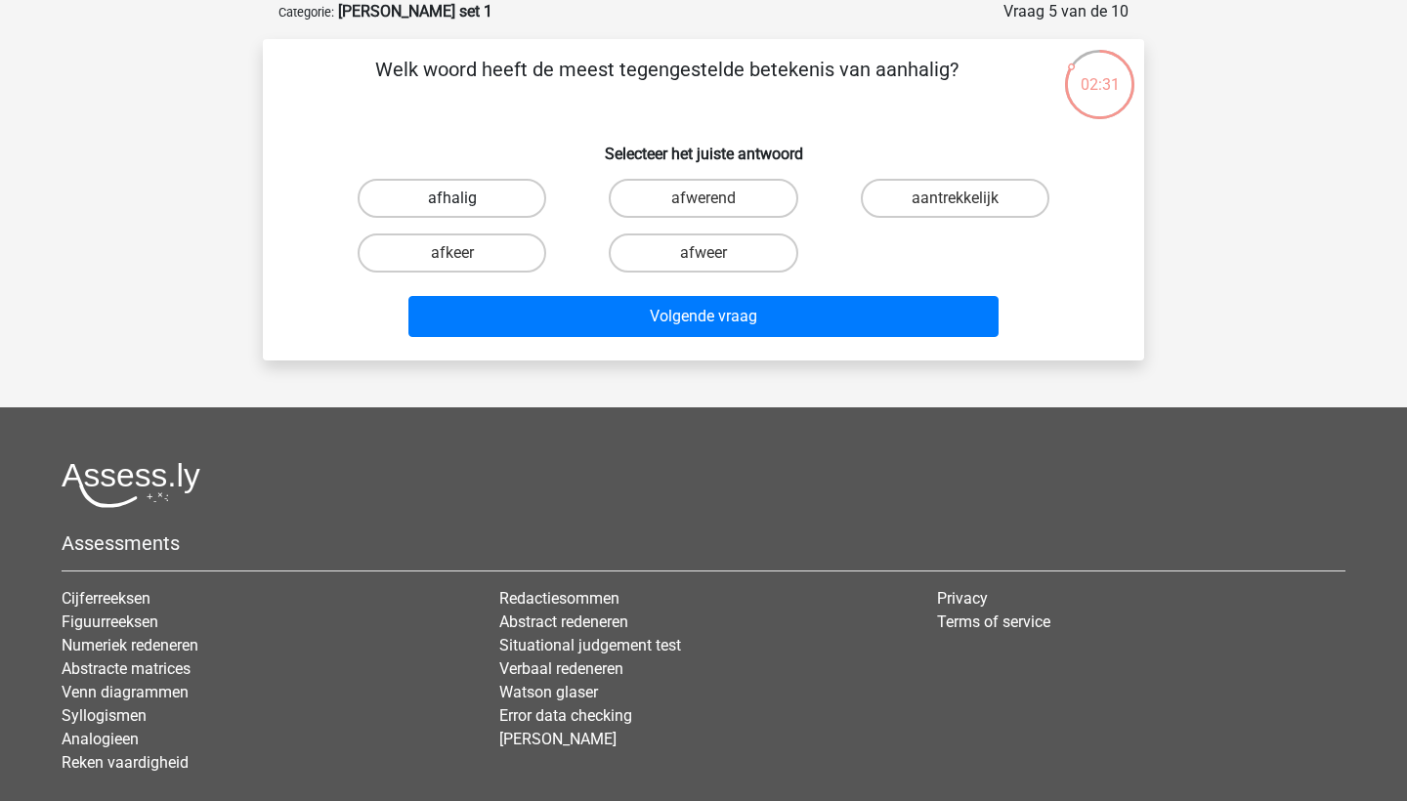
click at [503, 198] on label "afhalig" at bounding box center [452, 198] width 189 height 39
click at [465, 198] on input "afhalig" at bounding box center [458, 204] width 13 height 13
radio input "true"
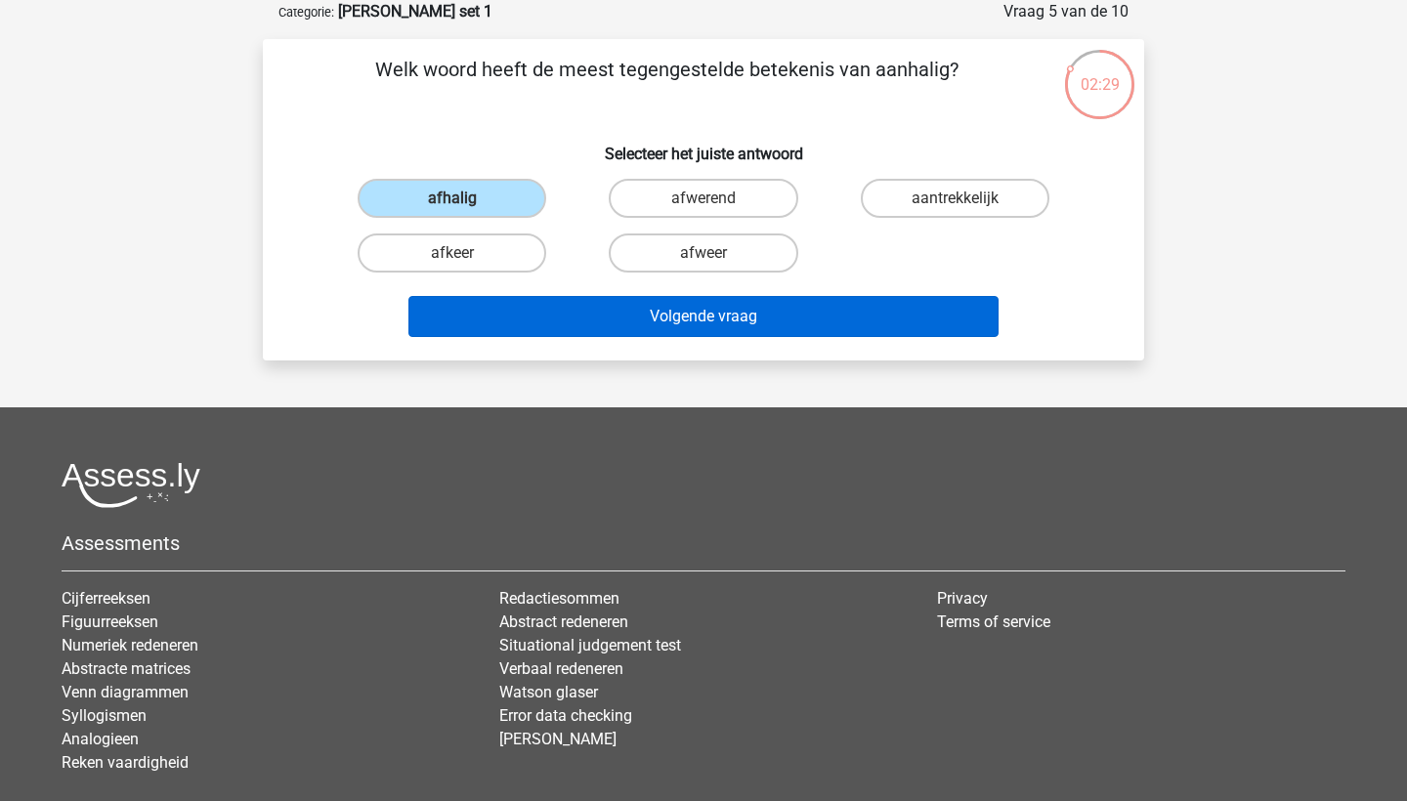
click at [625, 328] on button "Volgende vraag" at bounding box center [703, 316] width 591 height 41
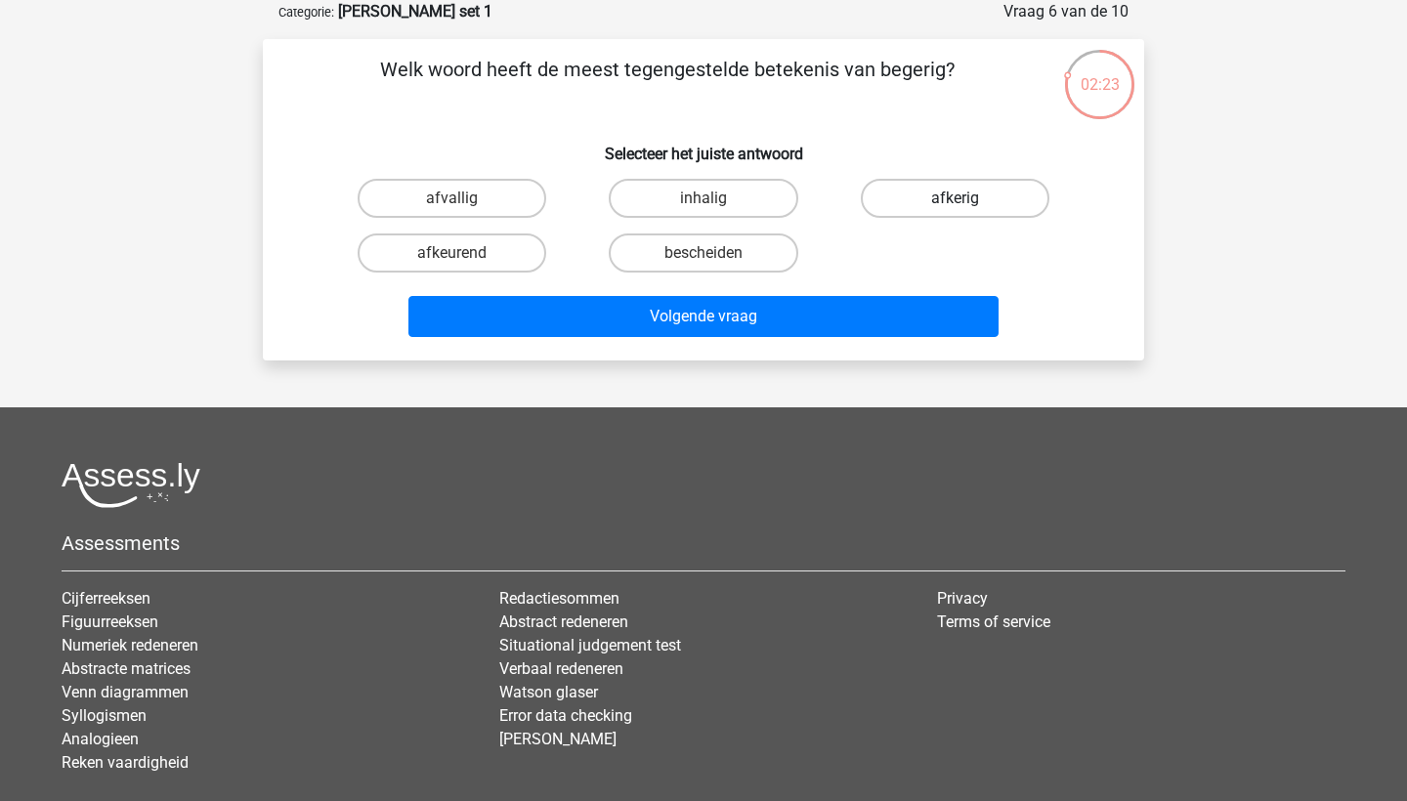
click at [882, 201] on label "afkerig" at bounding box center [955, 198] width 189 height 39
click at [955, 201] on input "afkerig" at bounding box center [961, 204] width 13 height 13
radio input "true"
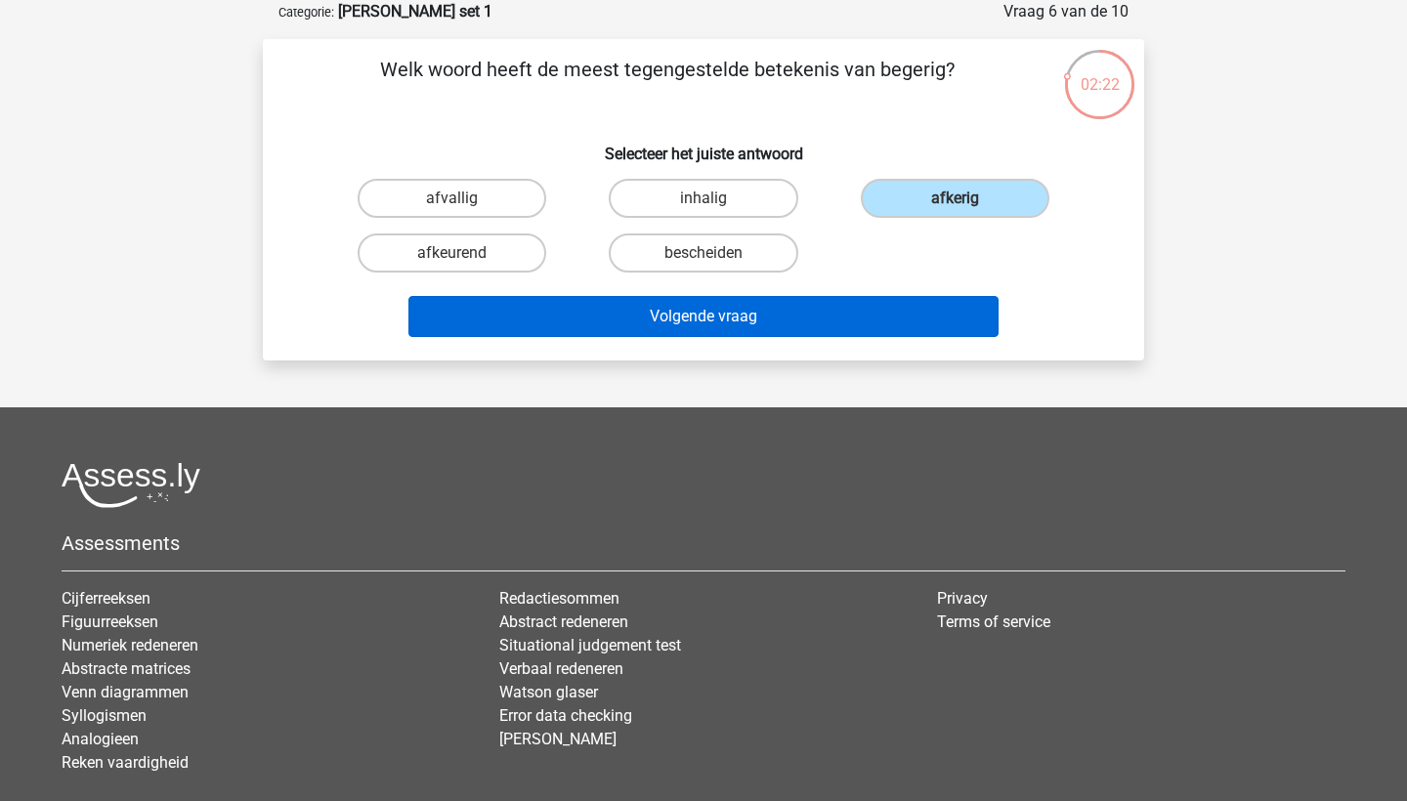
click at [853, 320] on button "Volgende vraag" at bounding box center [703, 316] width 591 height 41
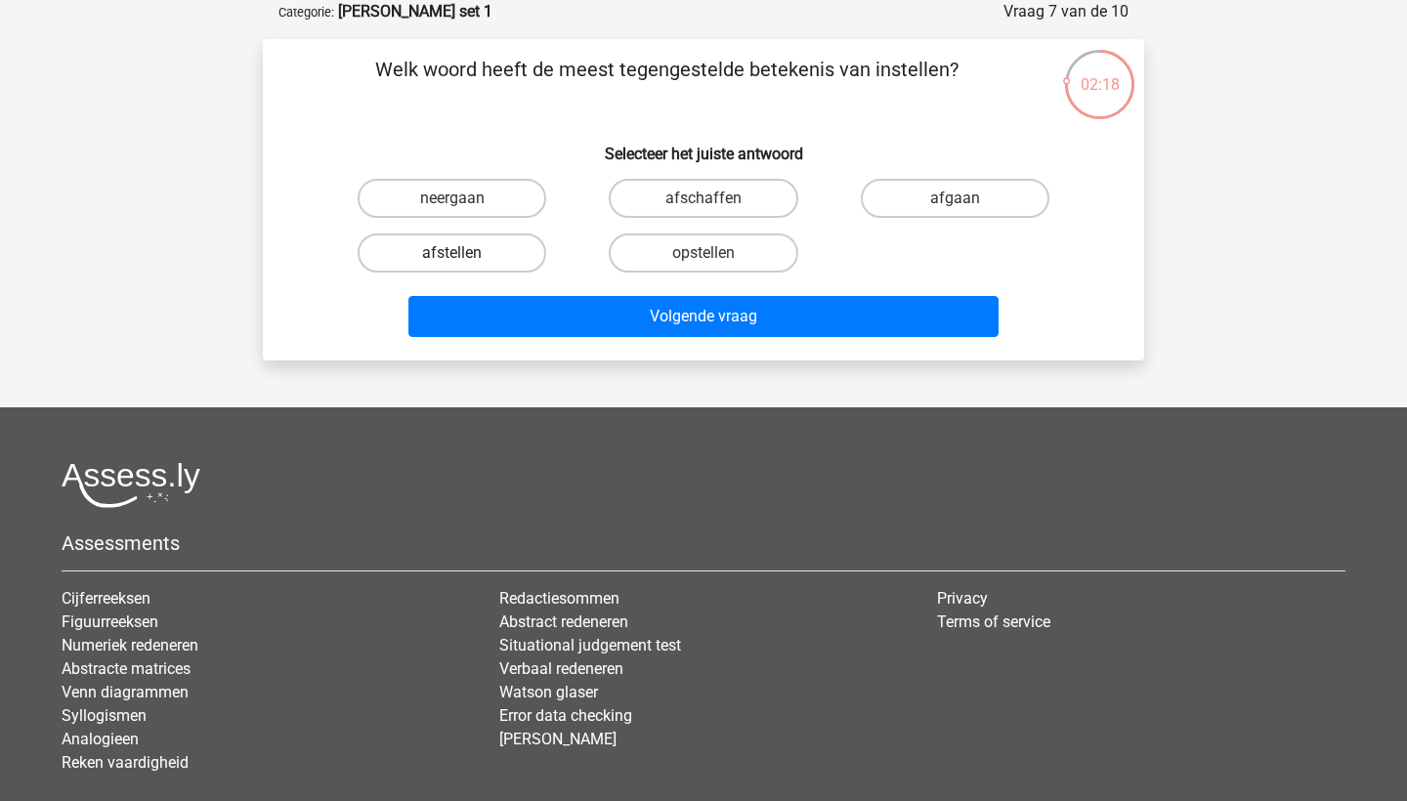
click at [487, 252] on label "afstellen" at bounding box center [452, 253] width 189 height 39
click at [465, 253] on input "afstellen" at bounding box center [458, 259] width 13 height 13
radio input "true"
click at [729, 196] on label "afschaffen" at bounding box center [703, 198] width 189 height 39
click at [716, 198] on input "afschaffen" at bounding box center [710, 204] width 13 height 13
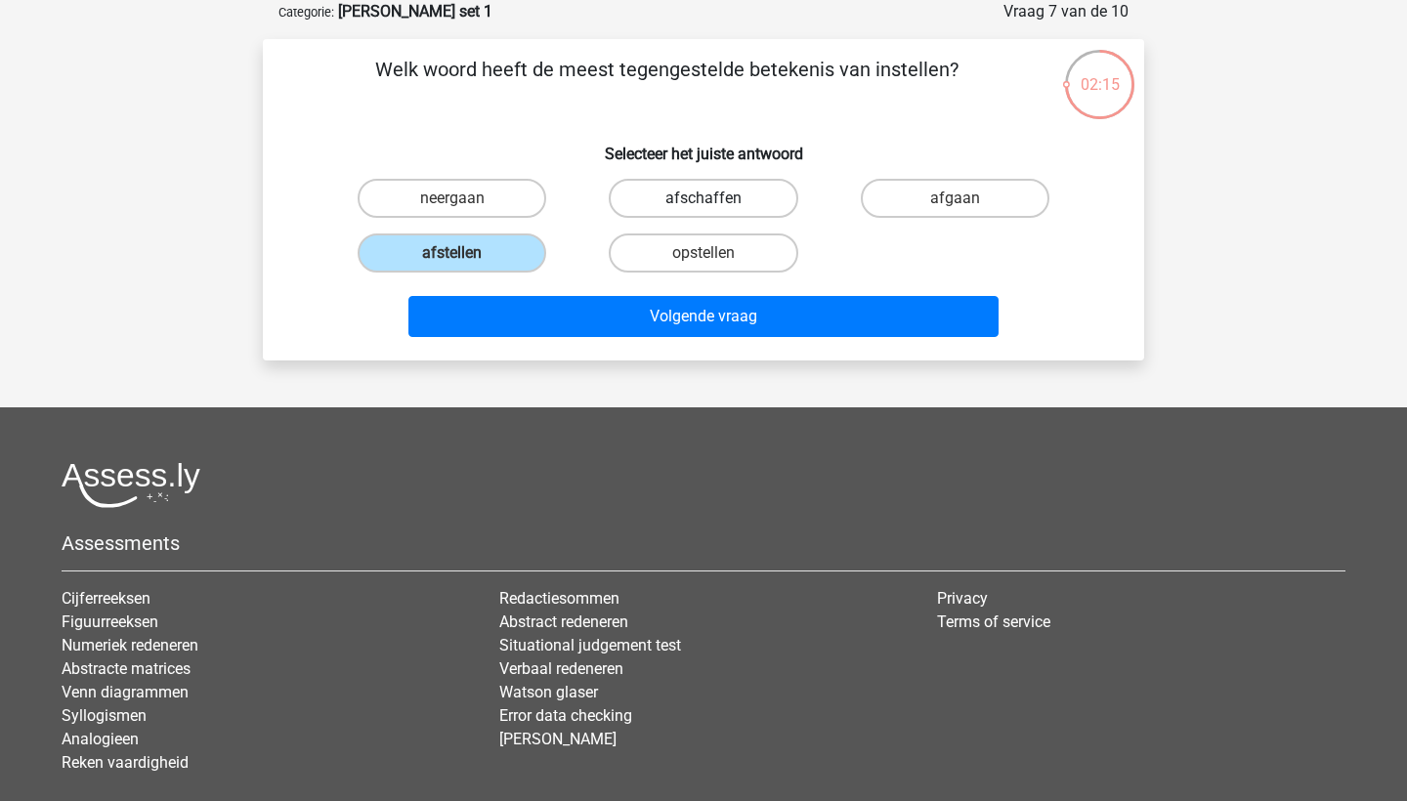
radio input "true"
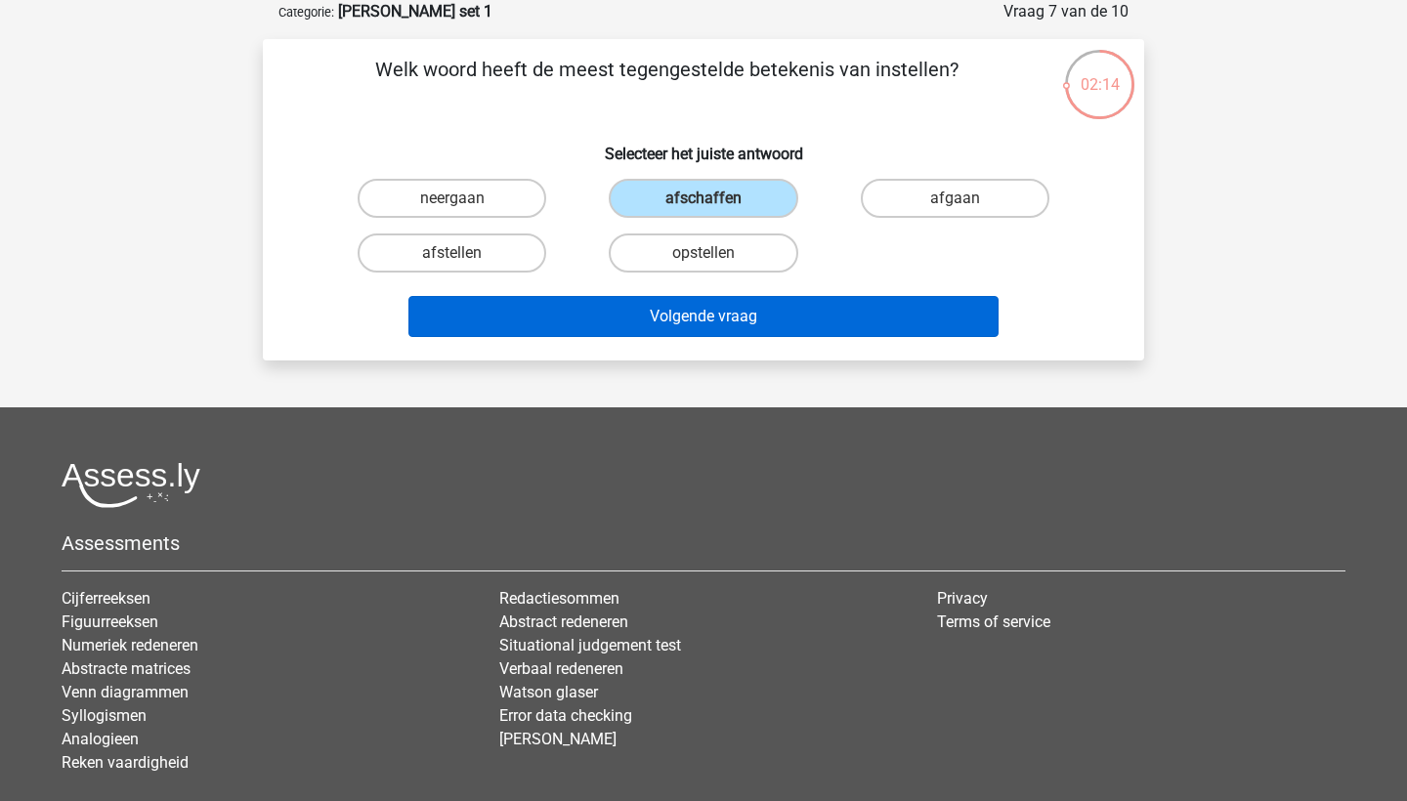
click at [684, 317] on button "Volgende vraag" at bounding box center [703, 316] width 591 height 41
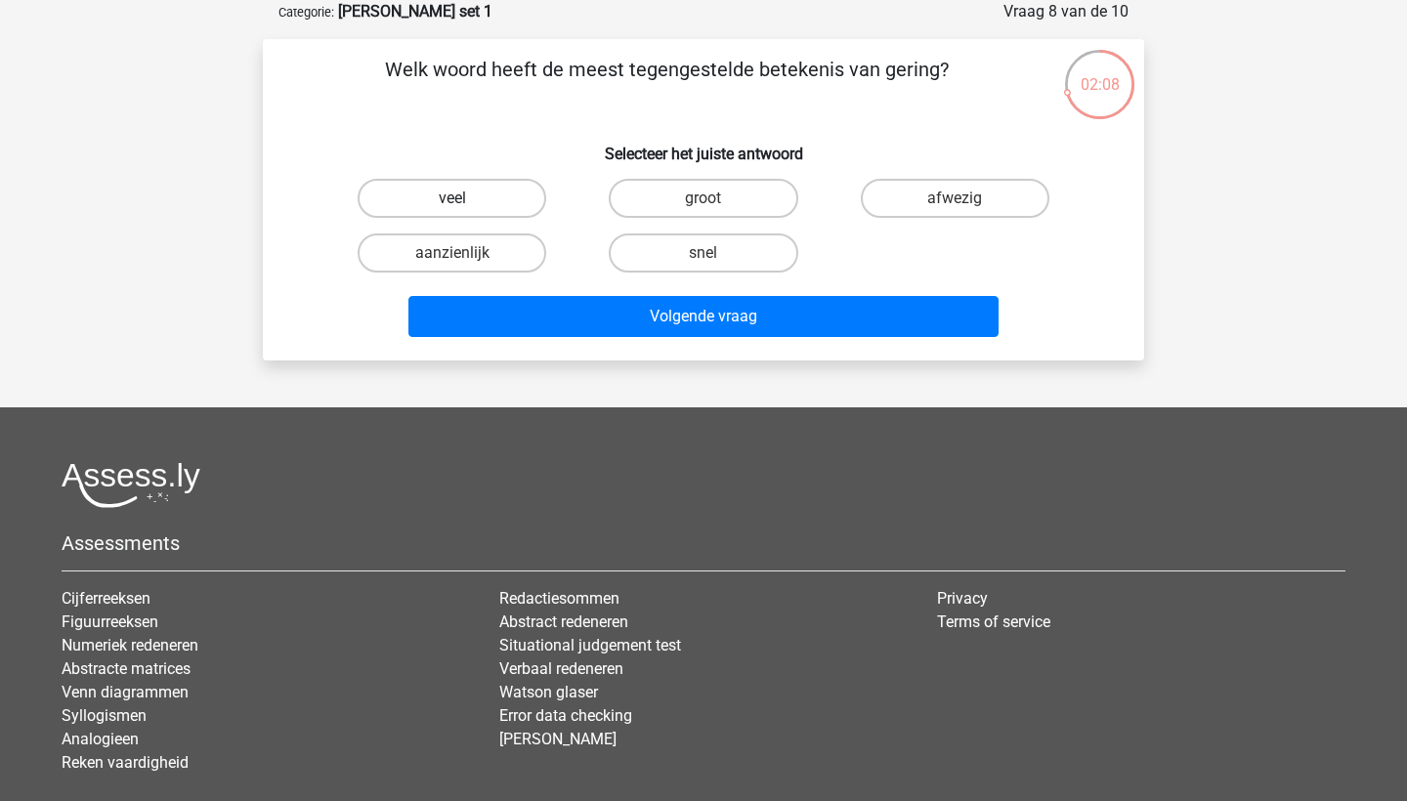
click at [485, 180] on label "veel" at bounding box center [452, 198] width 189 height 39
click at [465, 198] on input "veel" at bounding box center [458, 204] width 13 height 13
radio input "true"
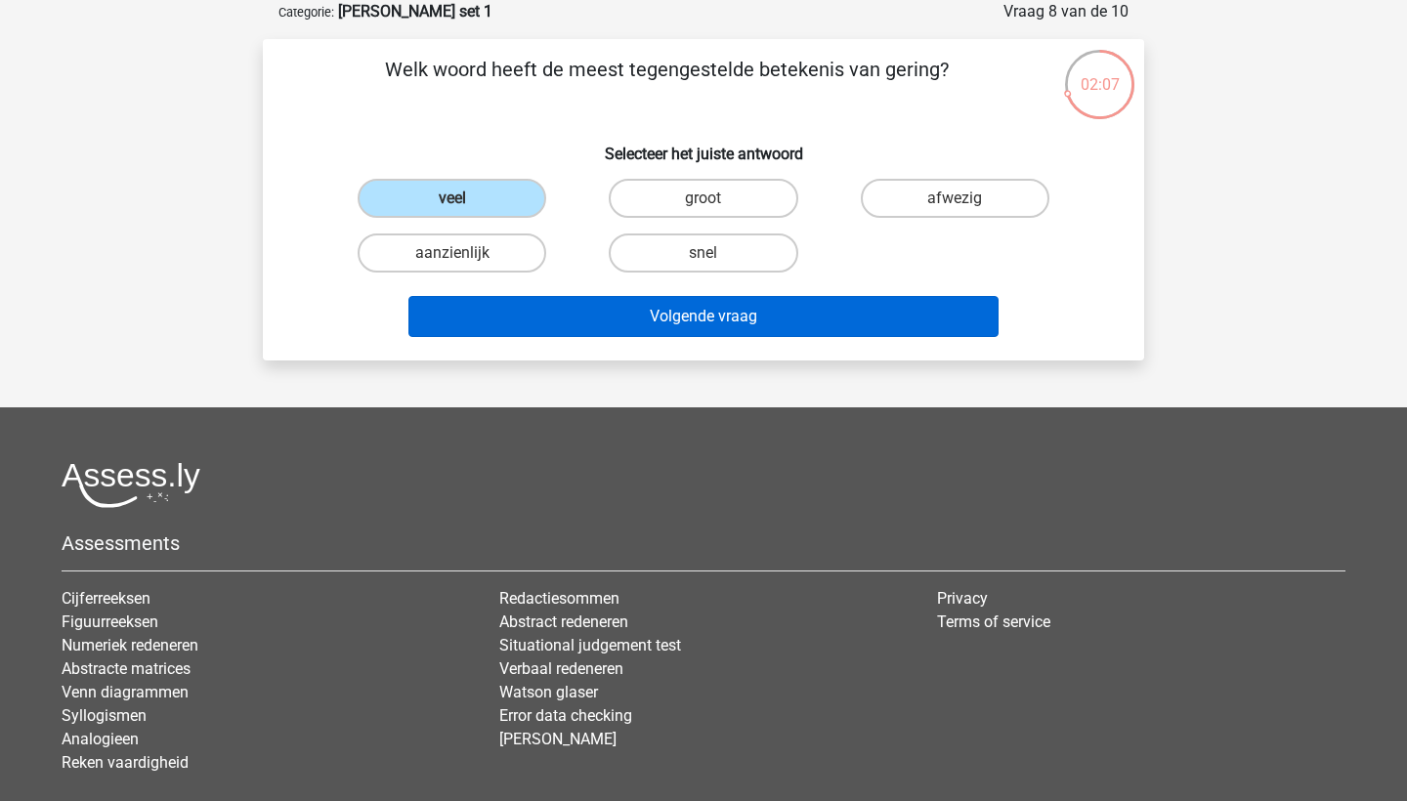
click at [565, 318] on button "Volgende vraag" at bounding box center [703, 316] width 591 height 41
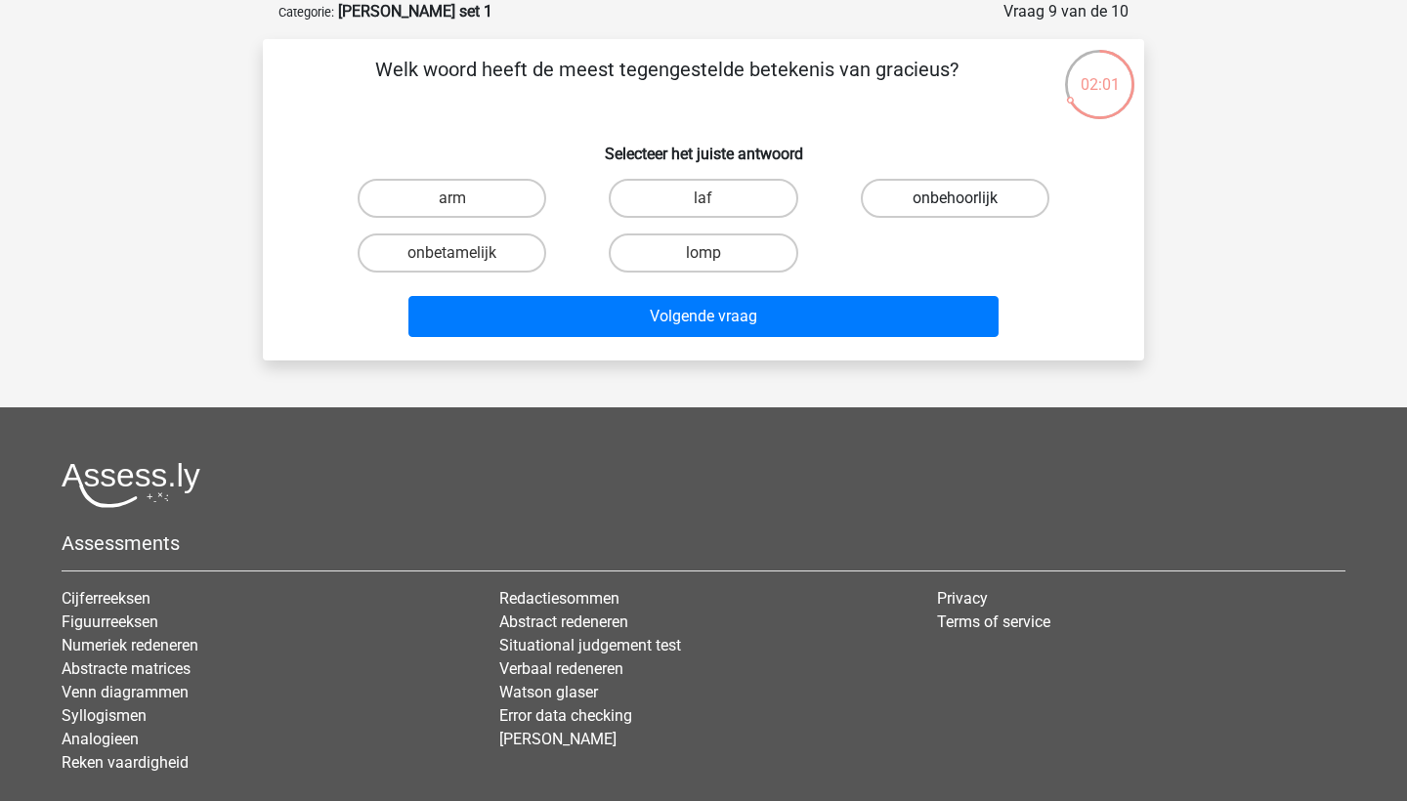
click at [882, 195] on label "onbehoorlijk" at bounding box center [955, 198] width 189 height 39
click at [955, 198] on input "onbehoorlijk" at bounding box center [961, 204] width 13 height 13
radio input "true"
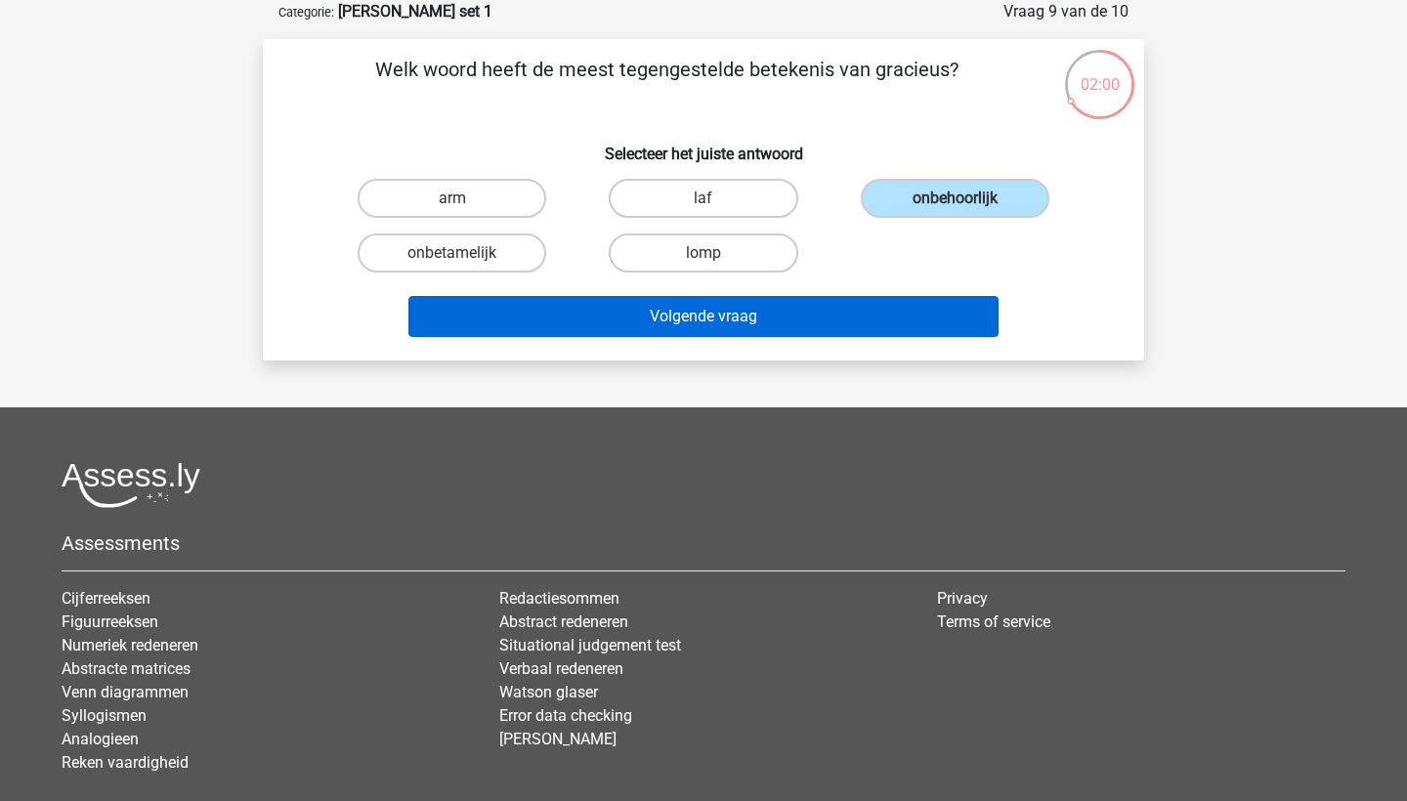
click at [838, 298] on button "Volgende vraag" at bounding box center [703, 316] width 591 height 41
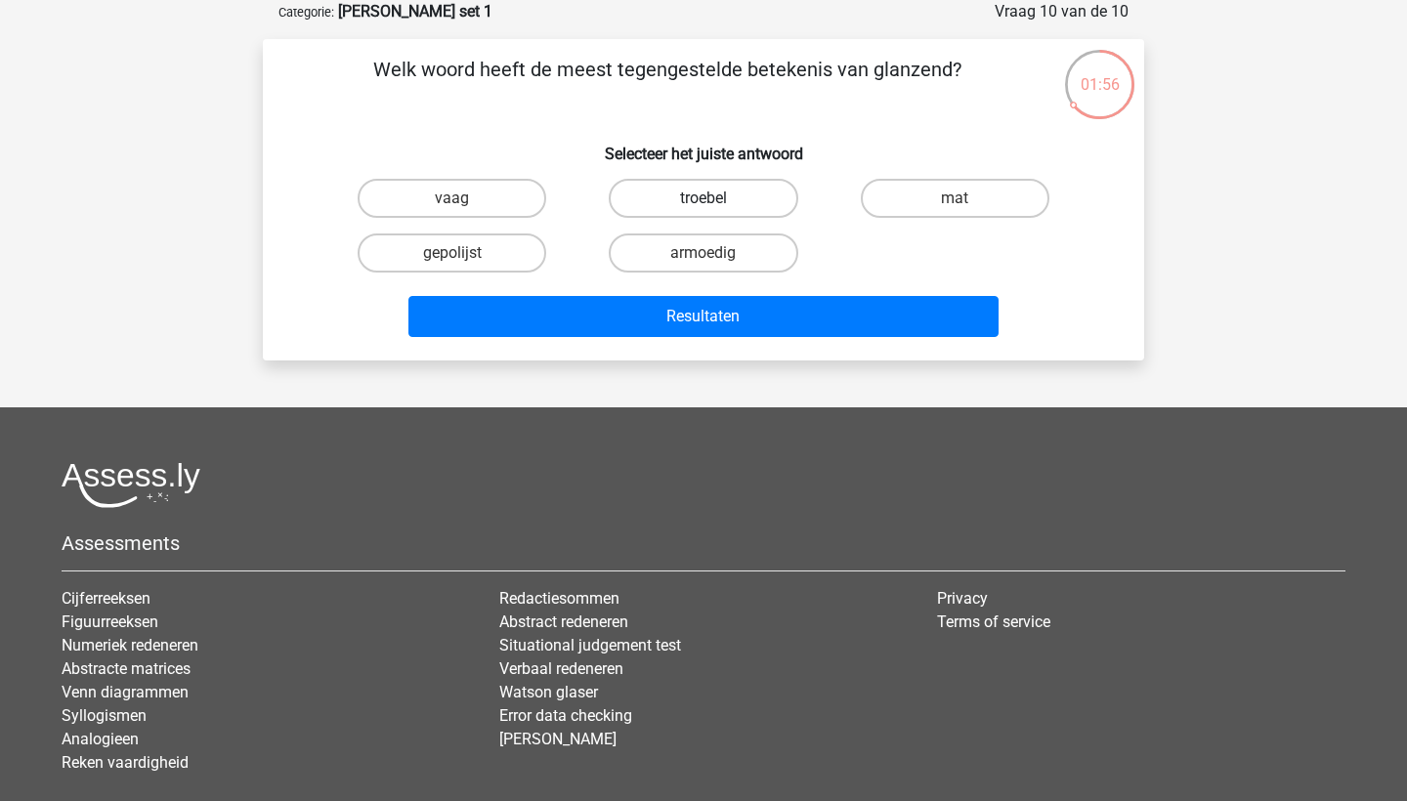
click at [690, 205] on label "troebel" at bounding box center [703, 198] width 189 height 39
click at [704, 205] on input "troebel" at bounding box center [710, 204] width 13 height 13
radio input "true"
click at [868, 208] on label "mat" at bounding box center [955, 198] width 189 height 39
click at [955, 208] on input "mat" at bounding box center [961, 204] width 13 height 13
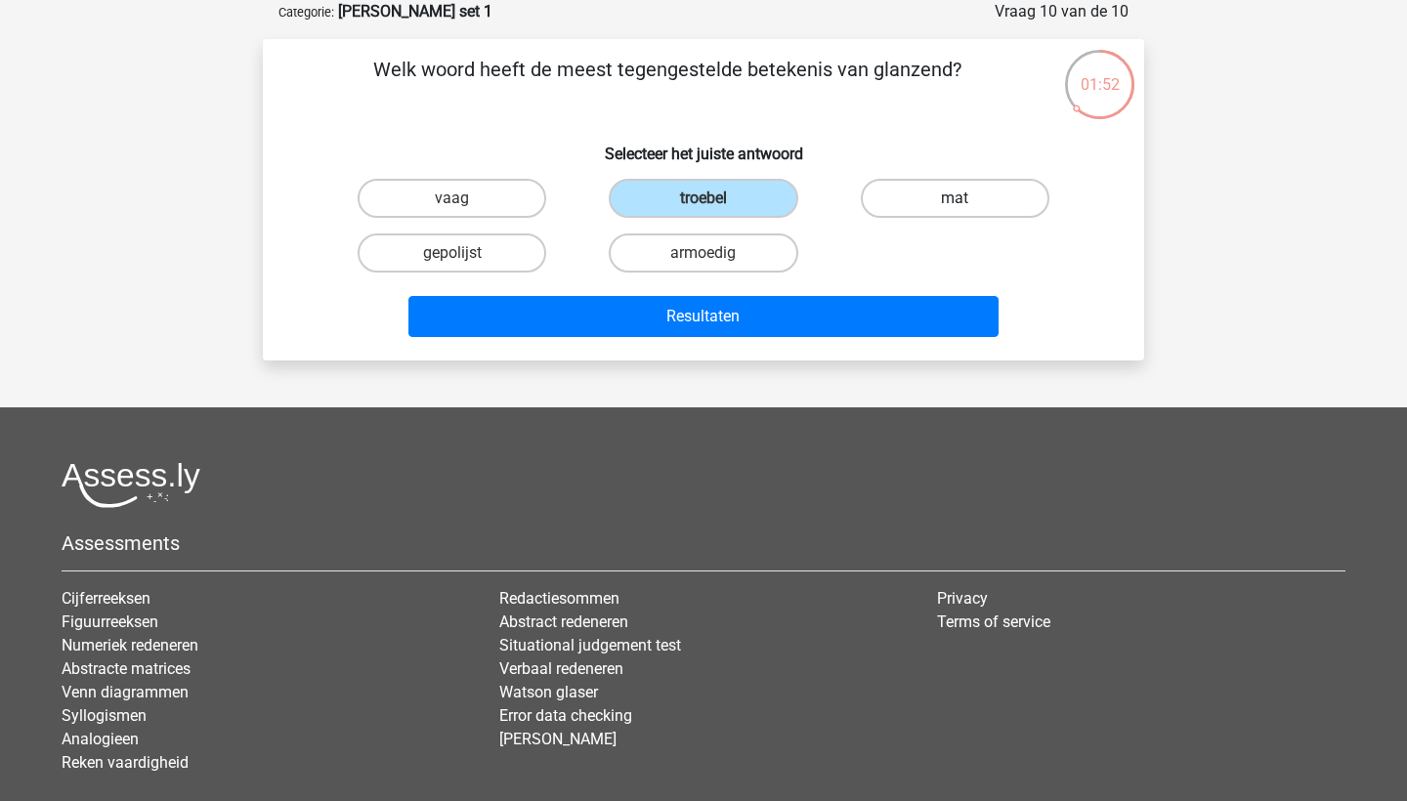
radio input "true"
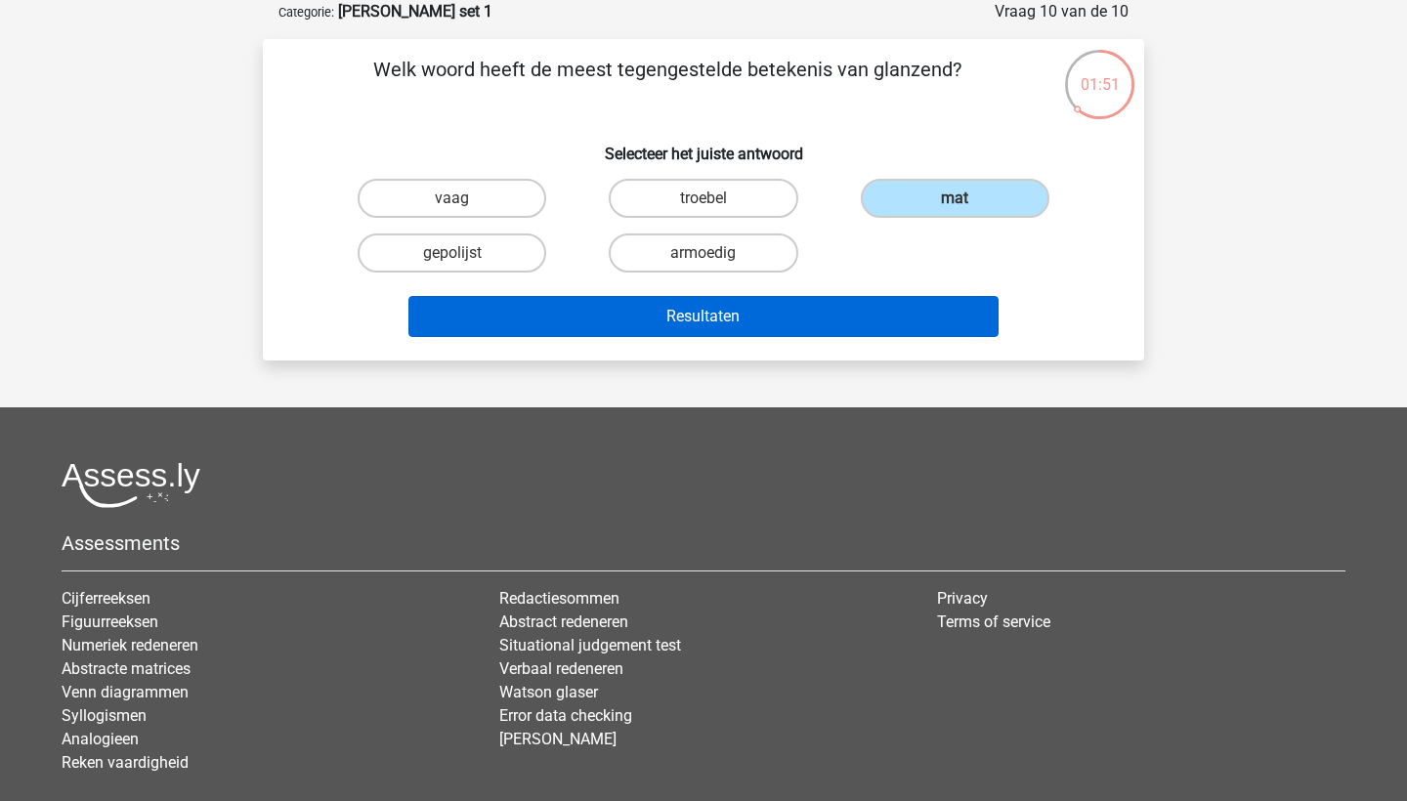
click at [800, 324] on button "Resultaten" at bounding box center [703, 316] width 591 height 41
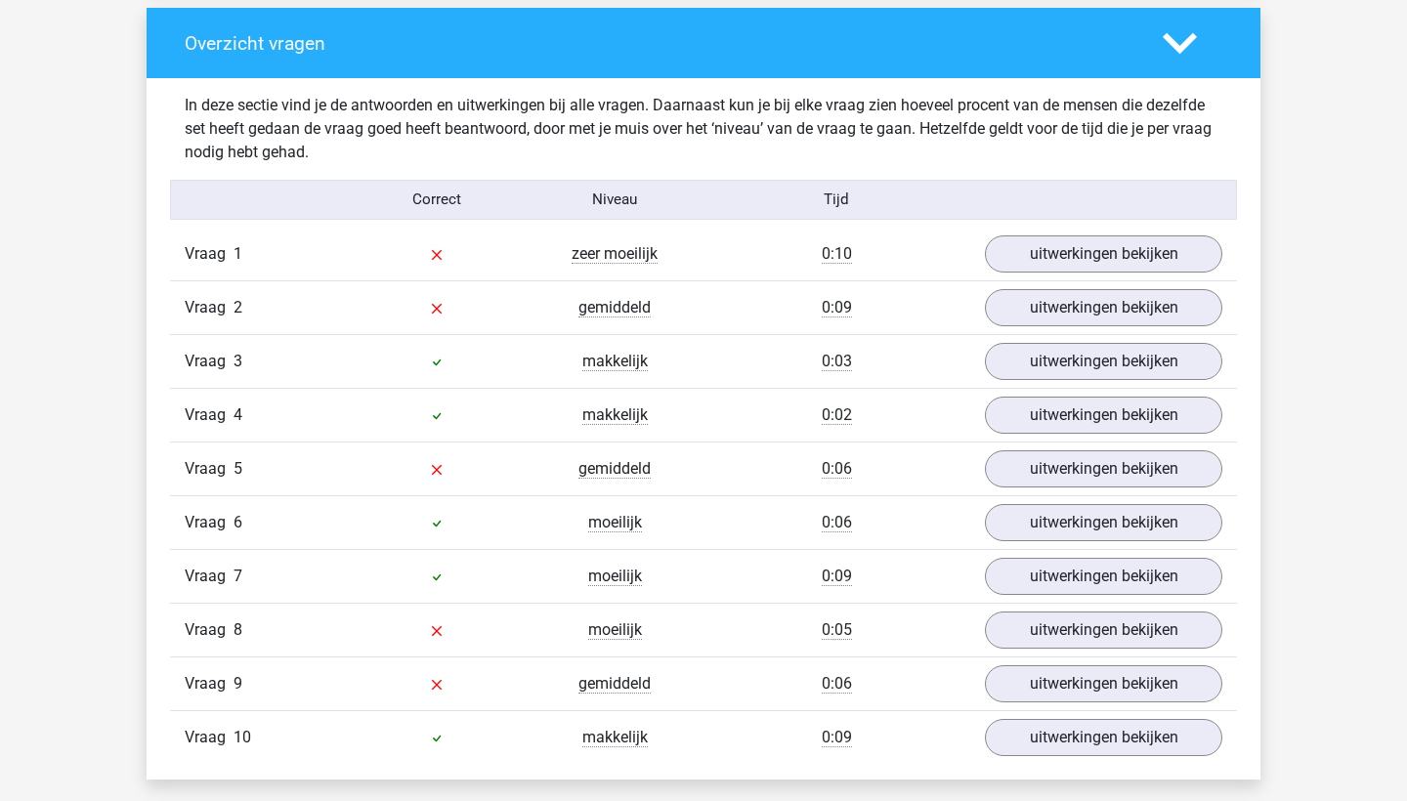
scroll to position [1461, 0]
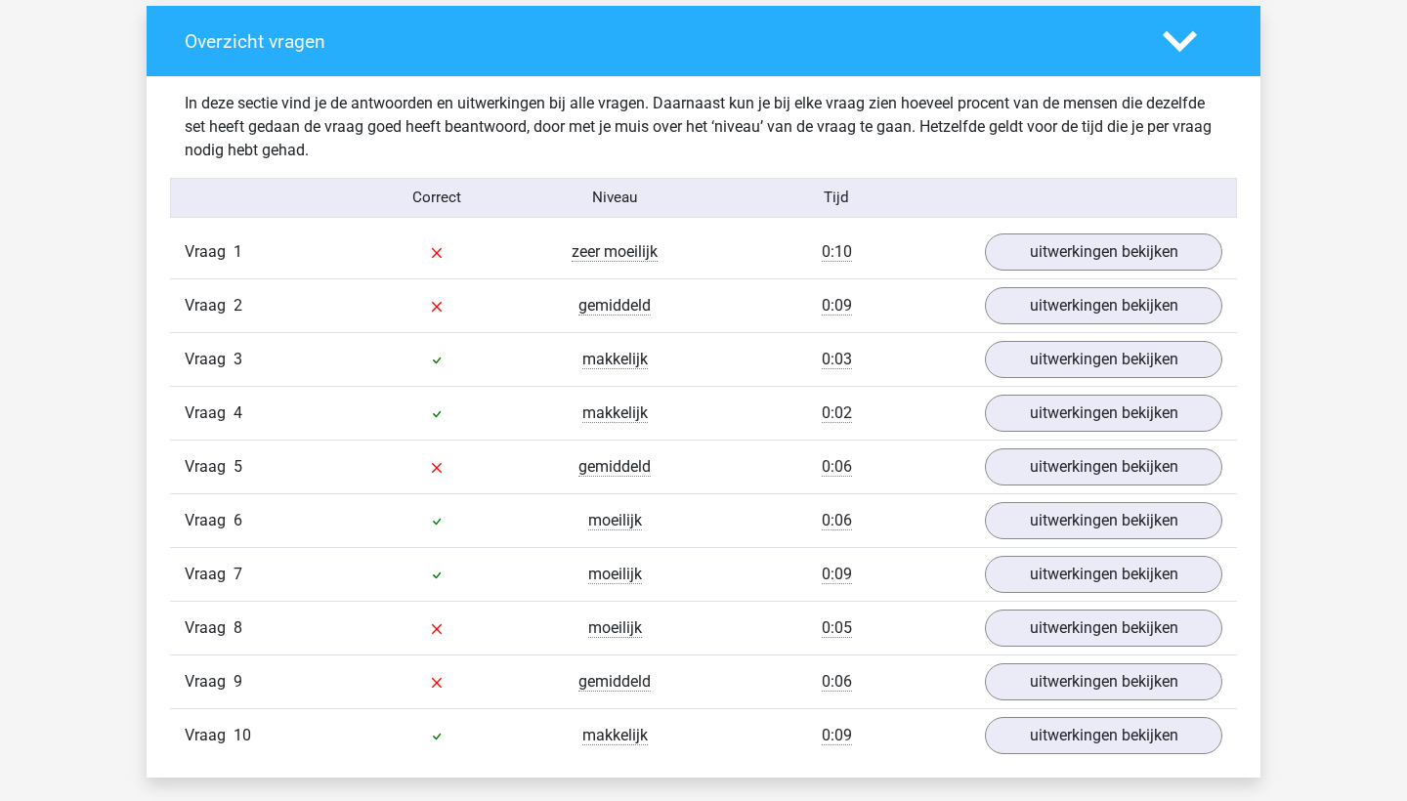
click at [1072, 282] on div "Vraag 2 gemiddeld 0:09 uitwerkingen bekijken" at bounding box center [703, 305] width 1067 height 54
click at [1063, 260] on link "uitwerkingen bekijken" at bounding box center [1103, 252] width 273 height 43
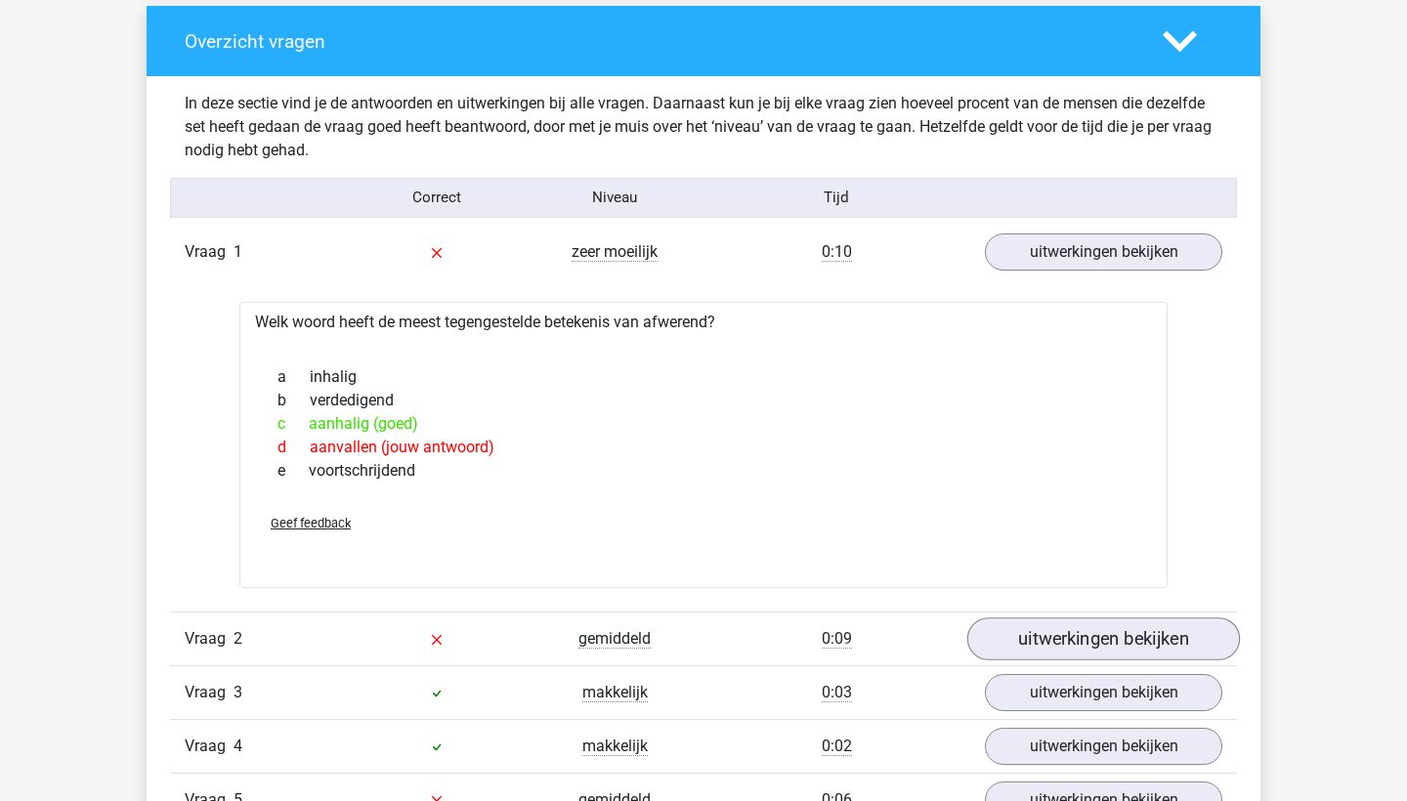
click at [1029, 645] on link "uitwerkingen bekijken" at bounding box center [1103, 639] width 273 height 43
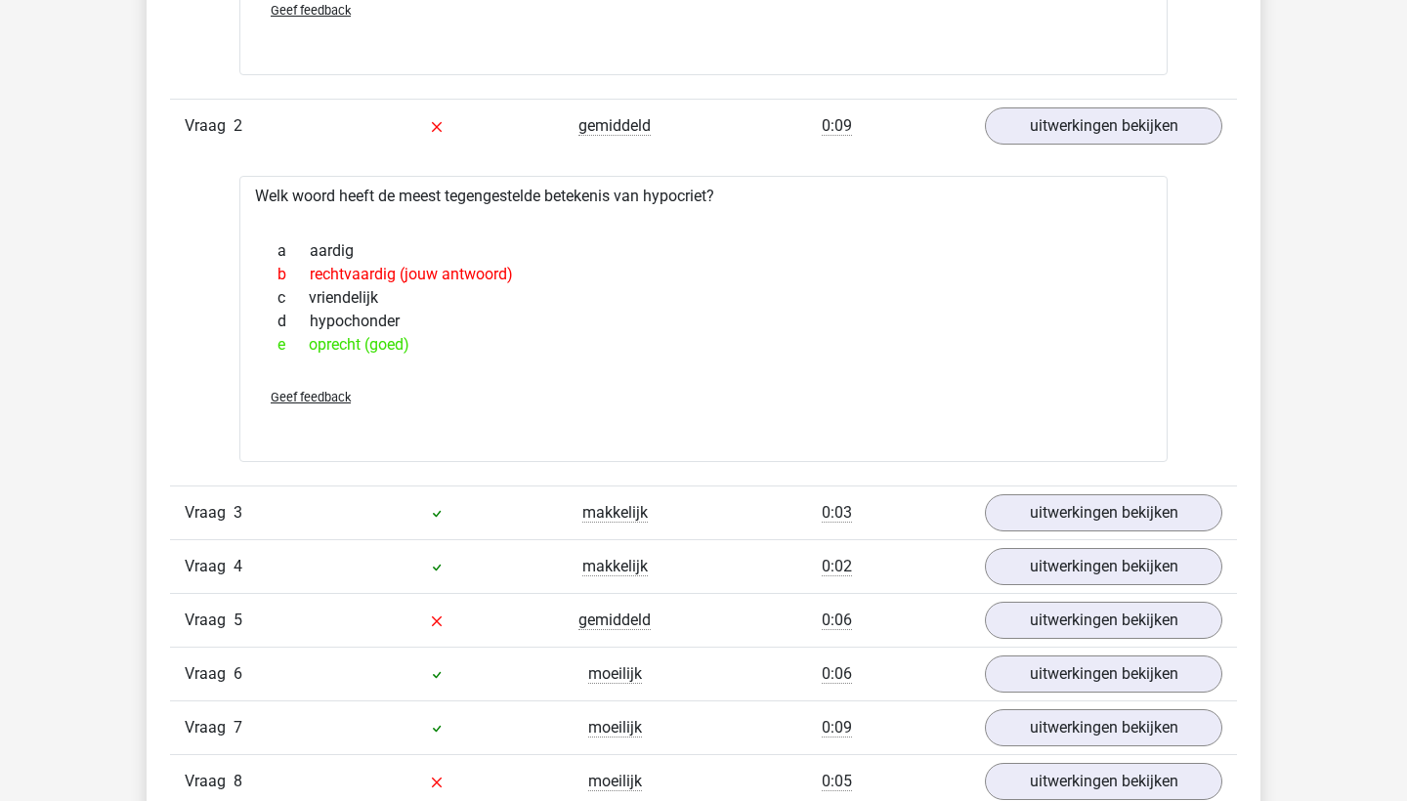
scroll to position [2062, 0]
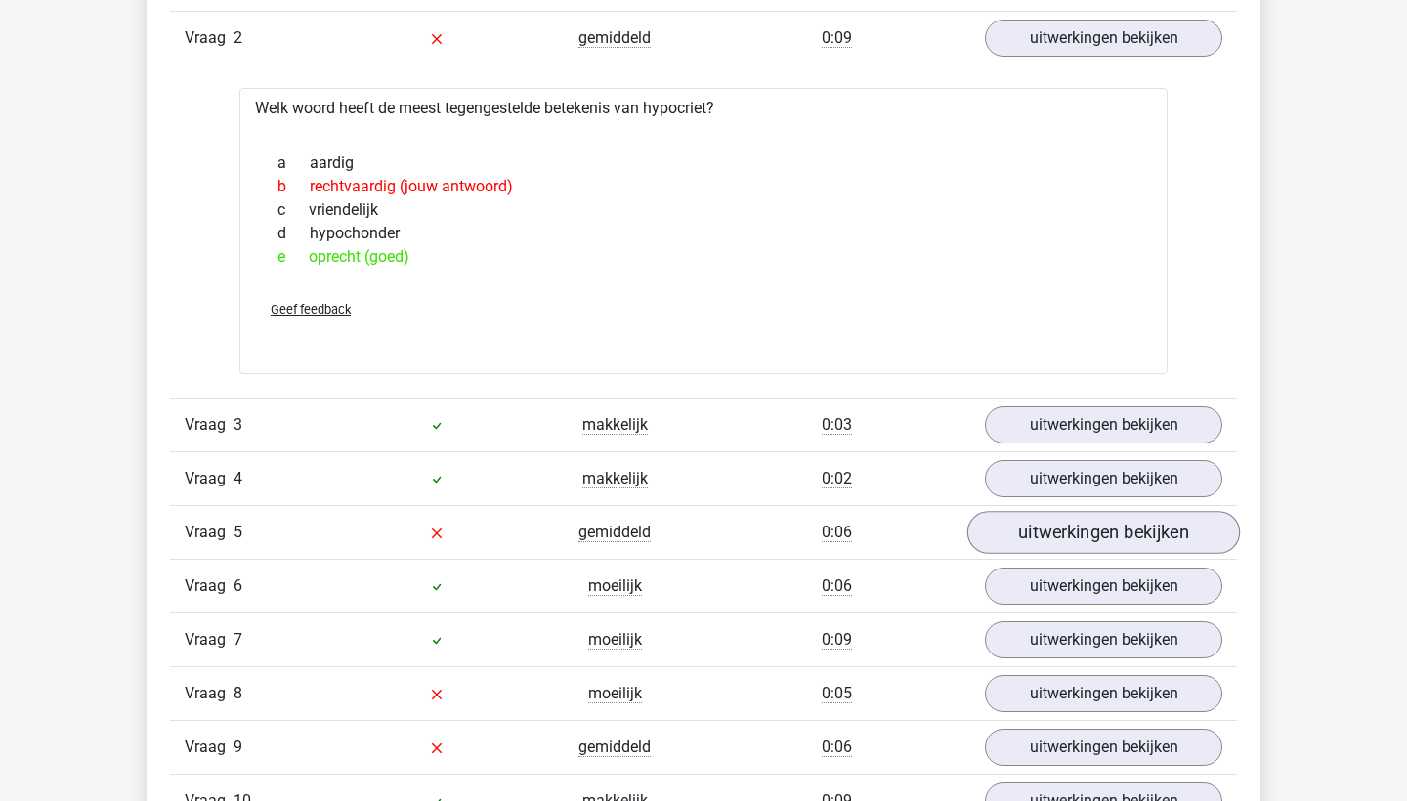
click at [1034, 521] on link "uitwerkingen bekijken" at bounding box center [1103, 533] width 273 height 43
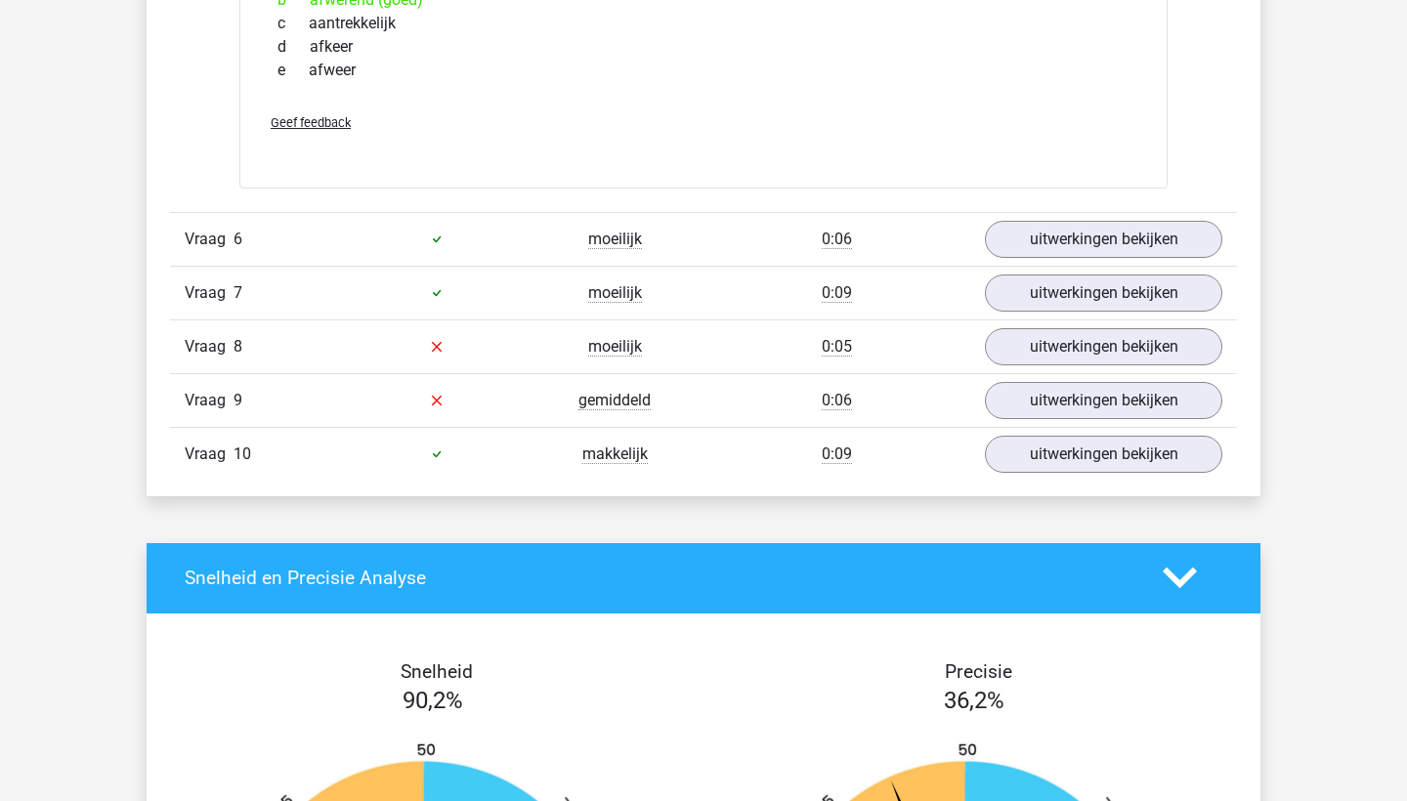
scroll to position [2754, 0]
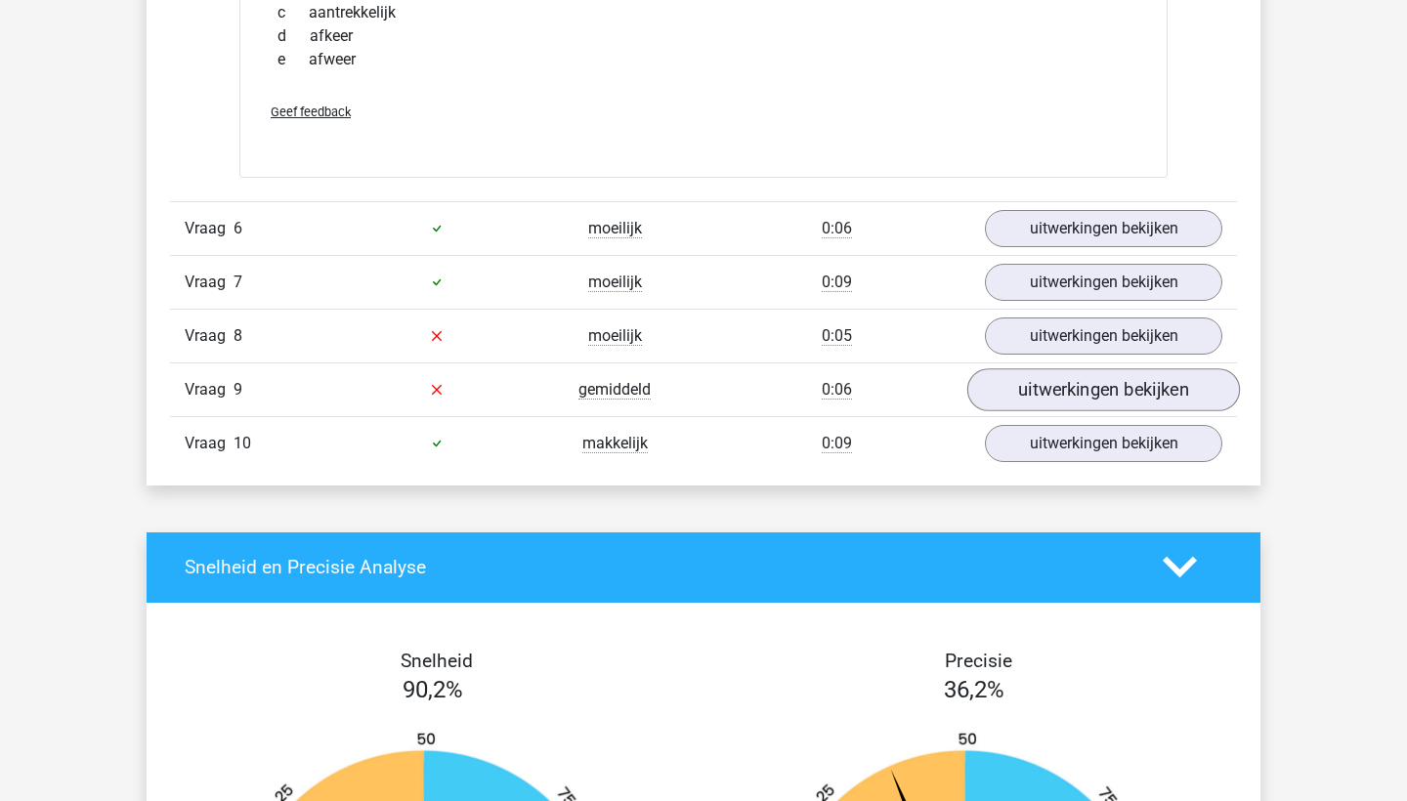
click at [1088, 385] on link "uitwerkingen bekijken" at bounding box center [1103, 389] width 273 height 43
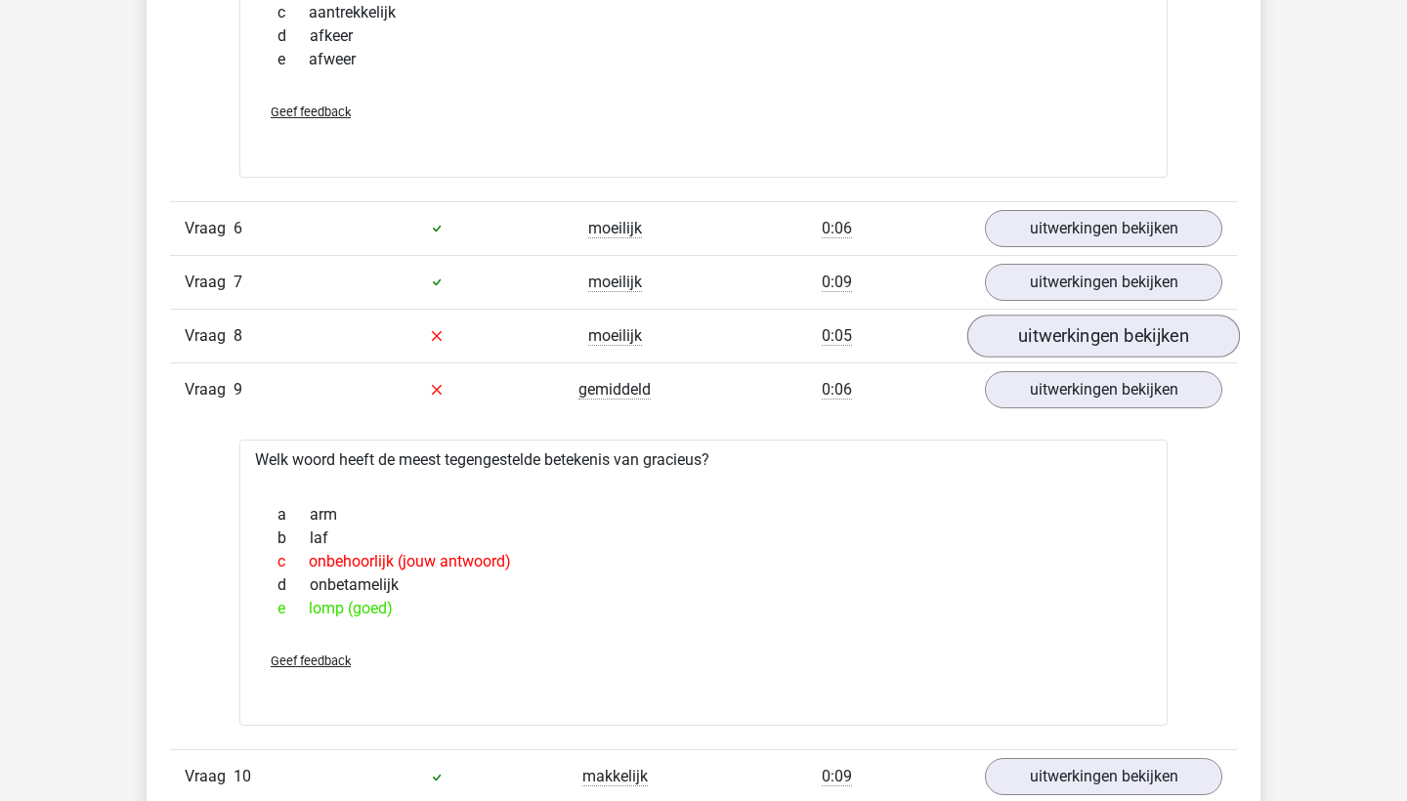
click at [1038, 337] on link "uitwerkingen bekijken" at bounding box center [1103, 336] width 273 height 43
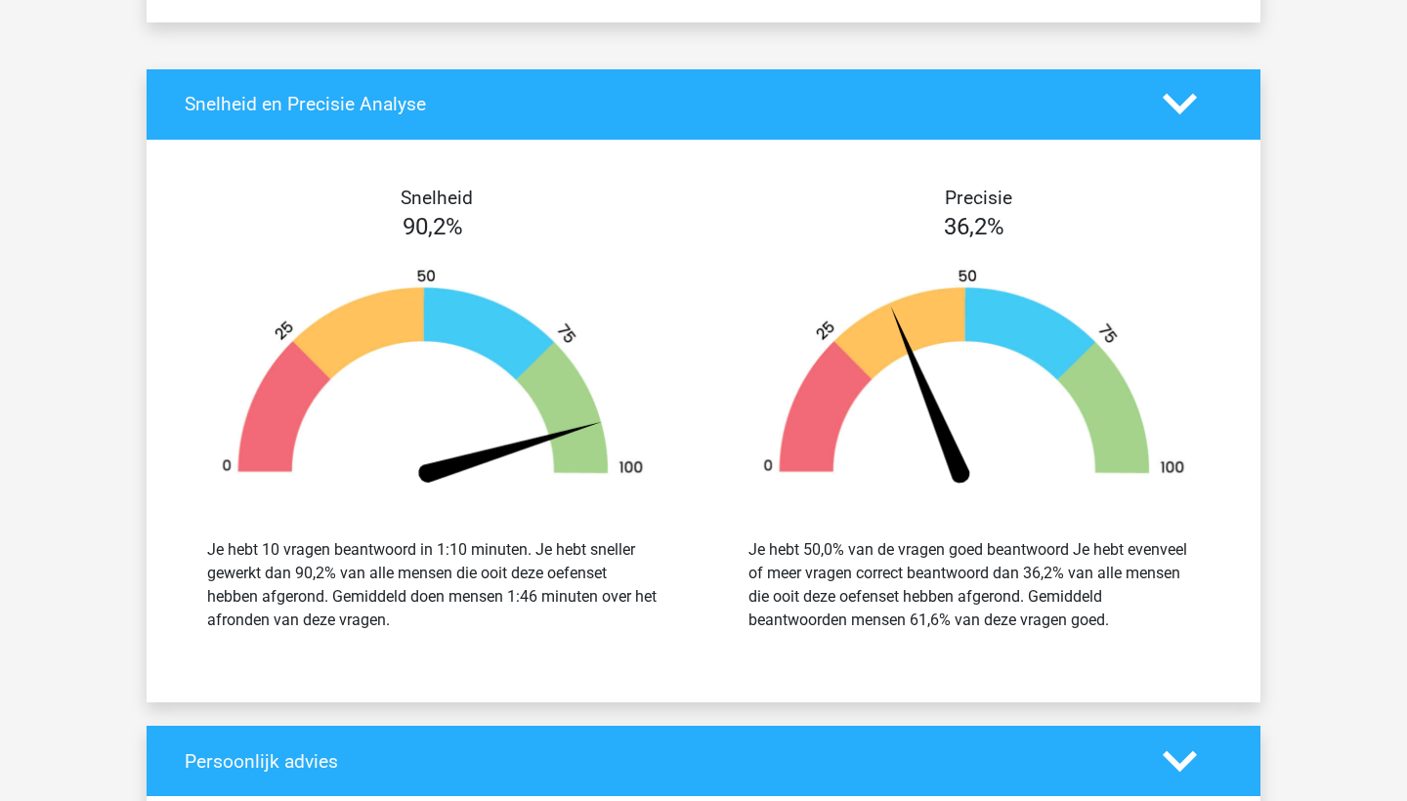
scroll to position [3884, 0]
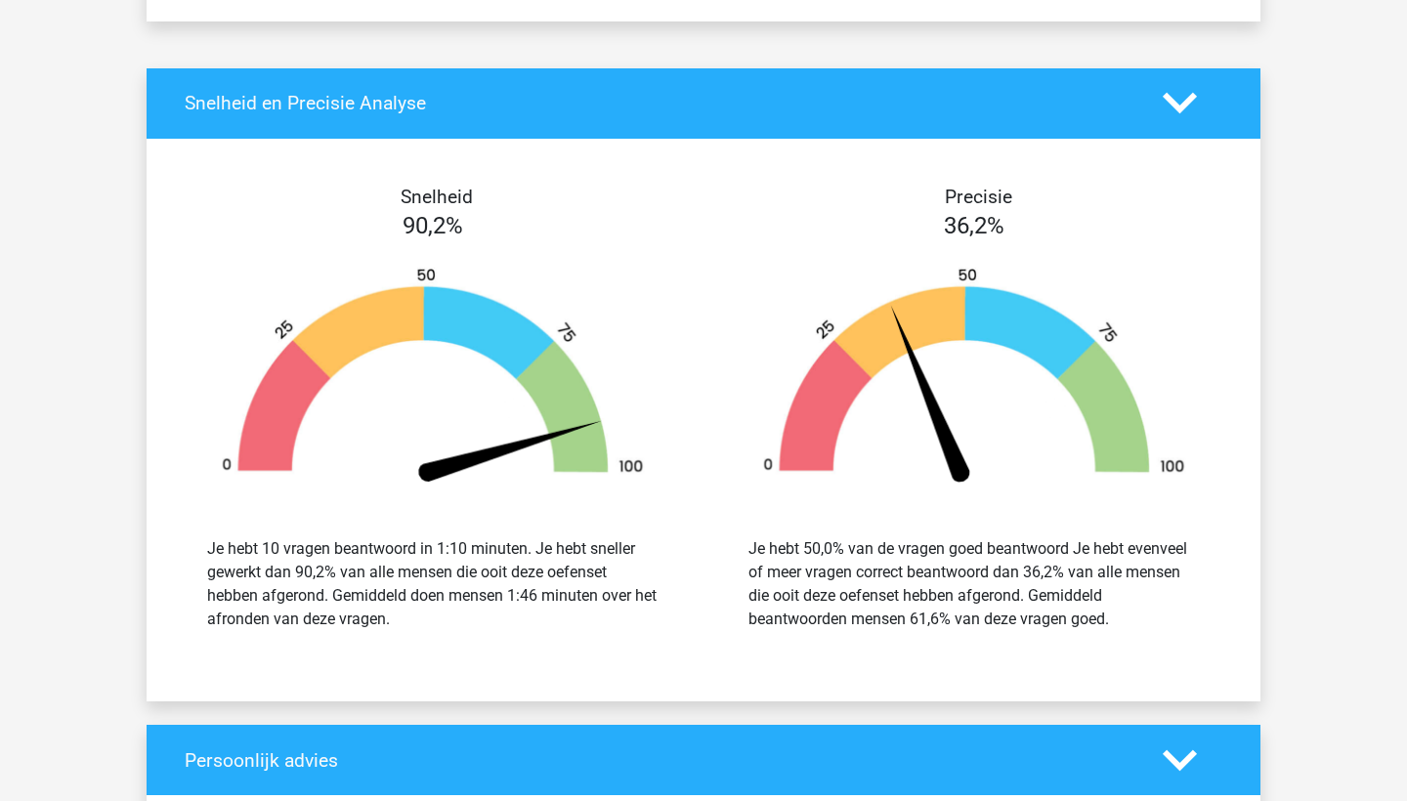
click at [1038, 337] on img at bounding box center [974, 379] width 483 height 224
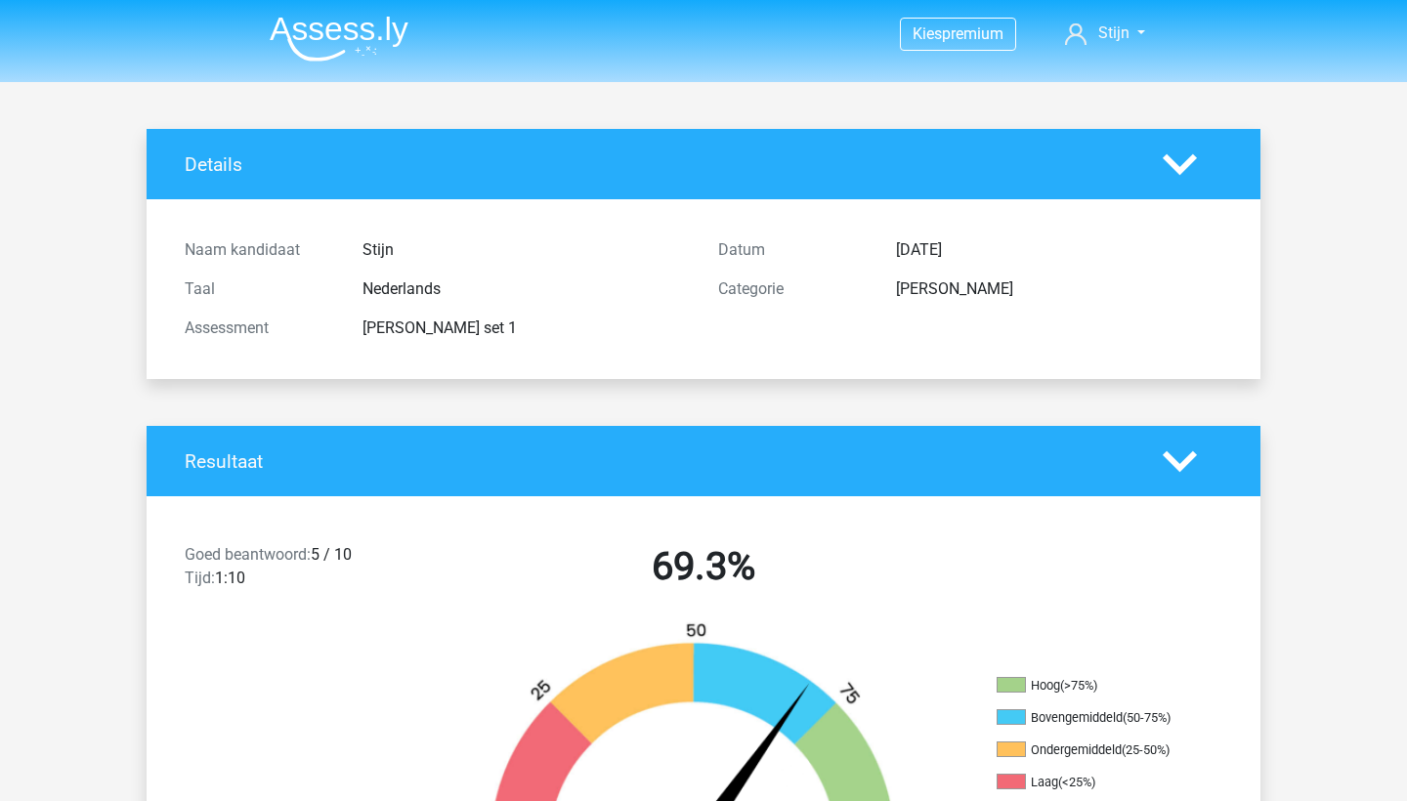
scroll to position [0, 0]
